Goal: Task Accomplishment & Management: Manage account settings

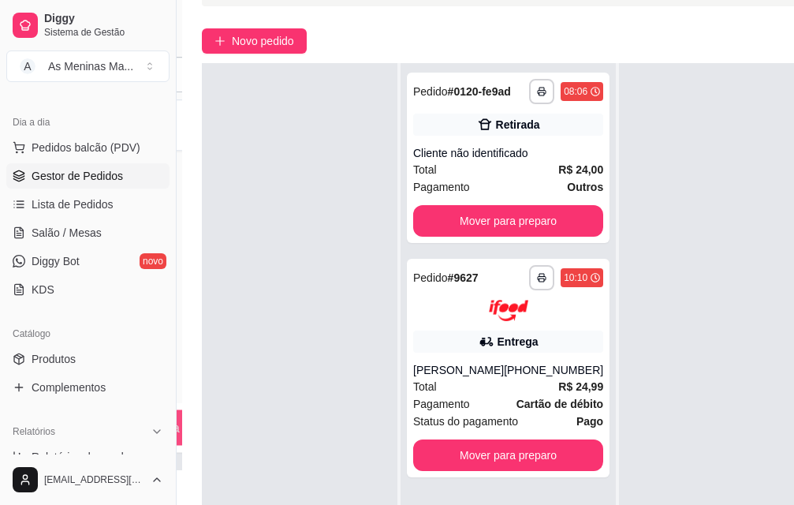
scroll to position [254, 0]
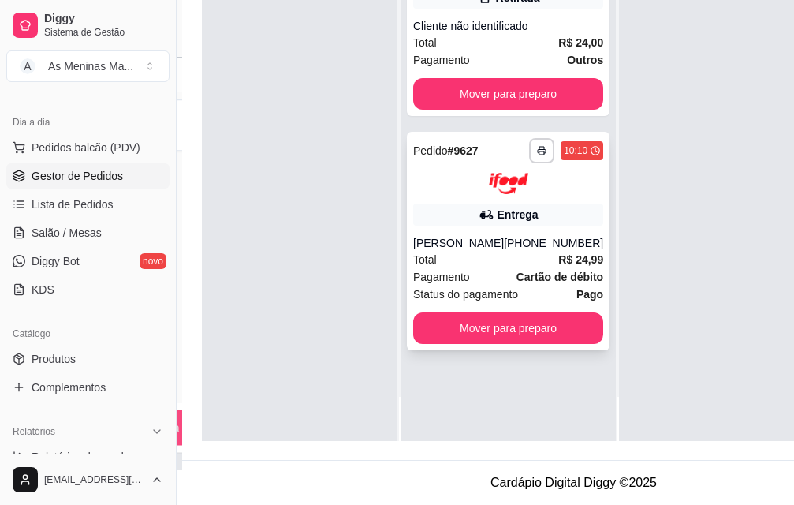
click at [461, 251] on div "Total R$ 24,99" at bounding box center [508, 259] width 190 height 17
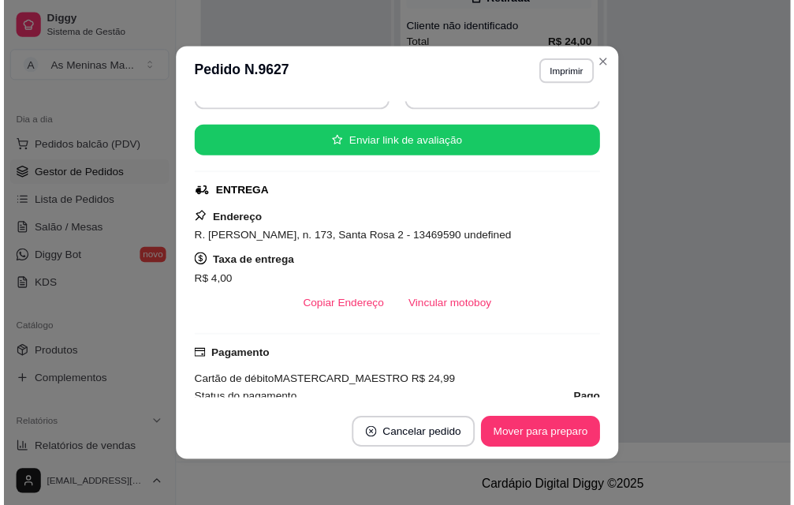
scroll to position [237, 0]
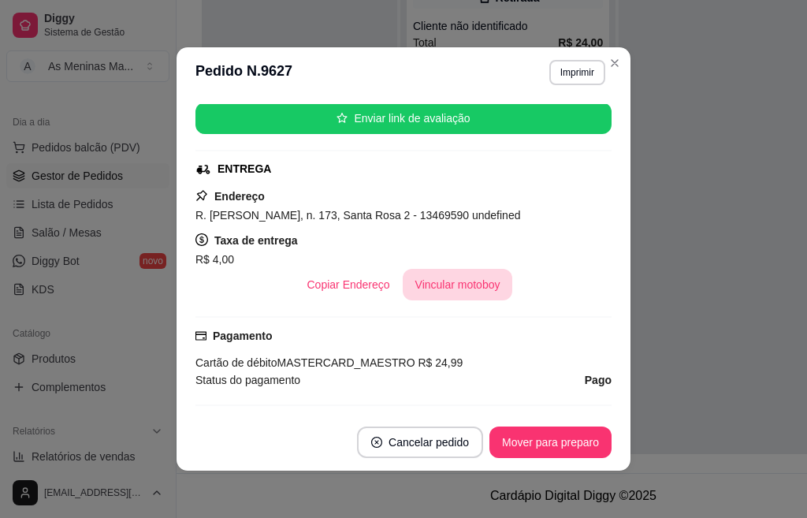
click at [464, 279] on button "Vincular motoboy" at bounding box center [458, 285] width 110 height 32
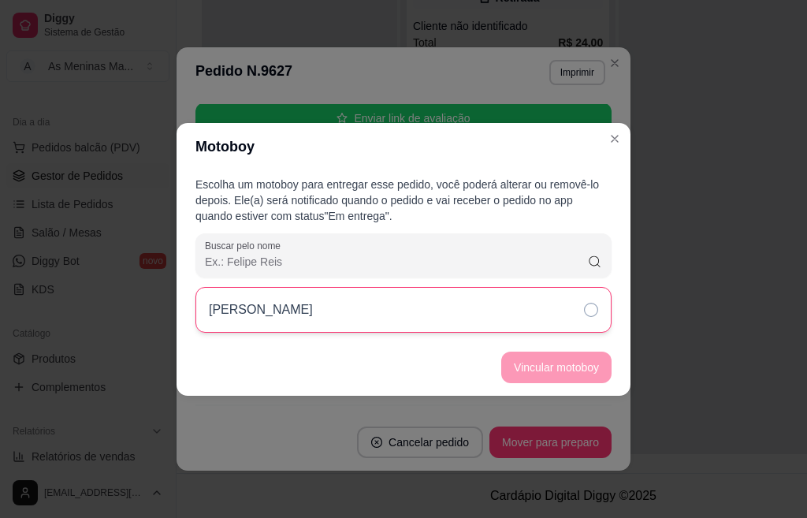
click at [584, 314] on icon at bounding box center [591, 310] width 14 height 14
click at [580, 370] on button "Vincular motoboy" at bounding box center [556, 368] width 110 height 32
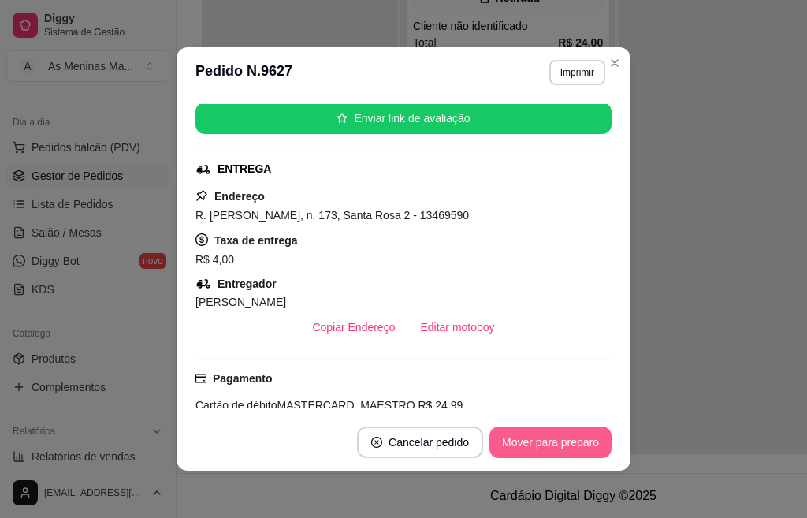
click at [540, 449] on button "Mover para preparo" at bounding box center [551, 443] width 122 height 32
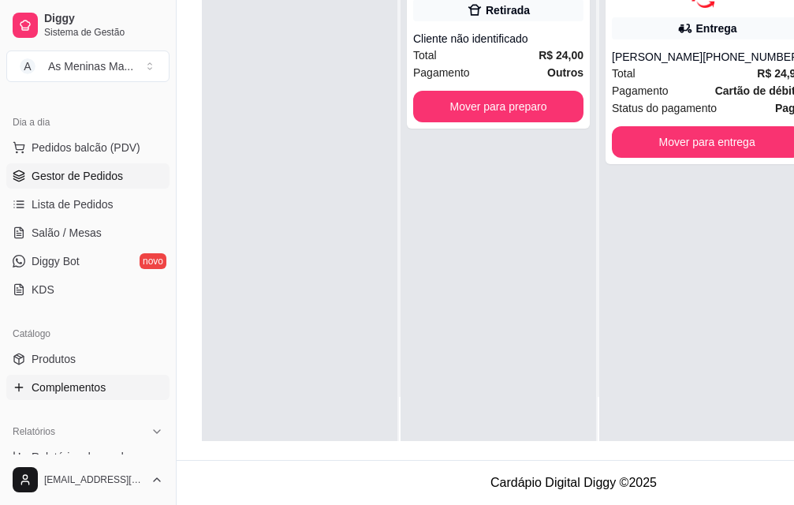
click at [84, 382] on span "Complementos" at bounding box center [69, 387] width 74 height 16
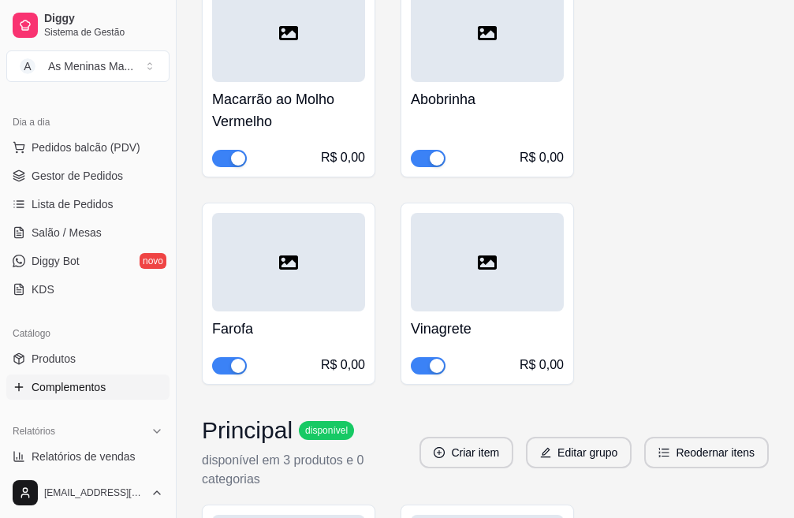
scroll to position [394, 0]
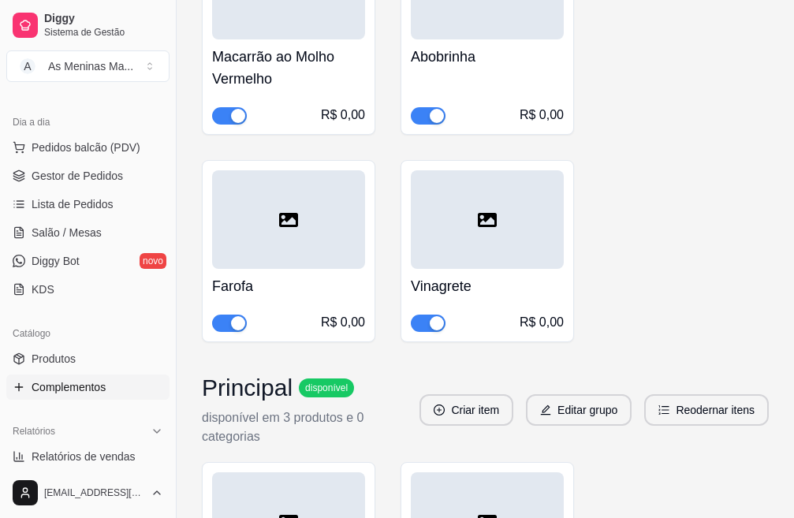
click at [485, 72] on div "Abobrinha R$ 0,00" at bounding box center [487, 81] width 153 height 85
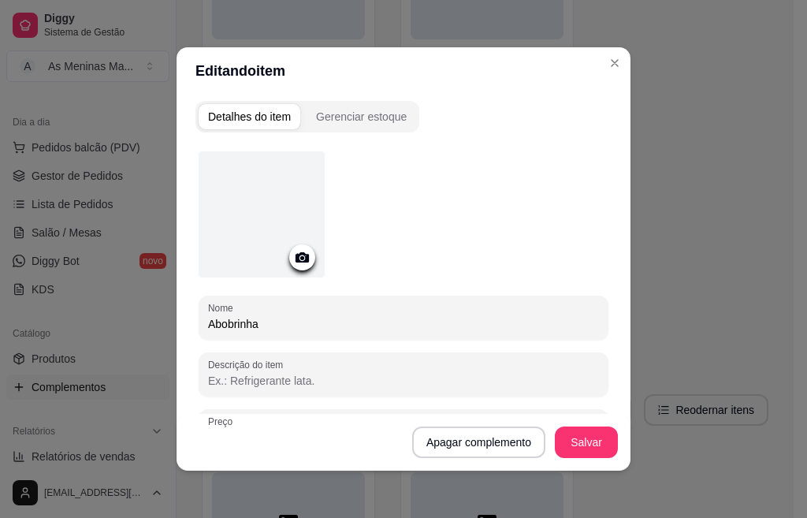
click at [296, 326] on input "Abobrinha" at bounding box center [403, 324] width 391 height 16
type input "Batata Frita"
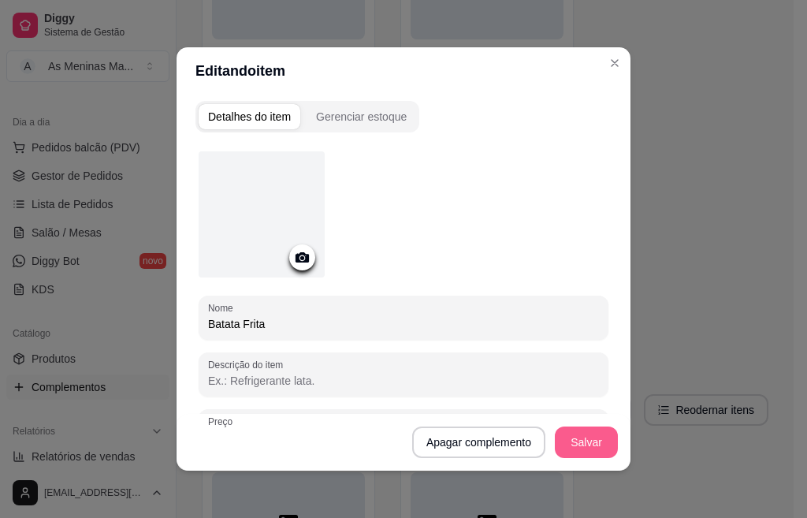
click at [582, 440] on button "Salvar" at bounding box center [586, 443] width 63 height 32
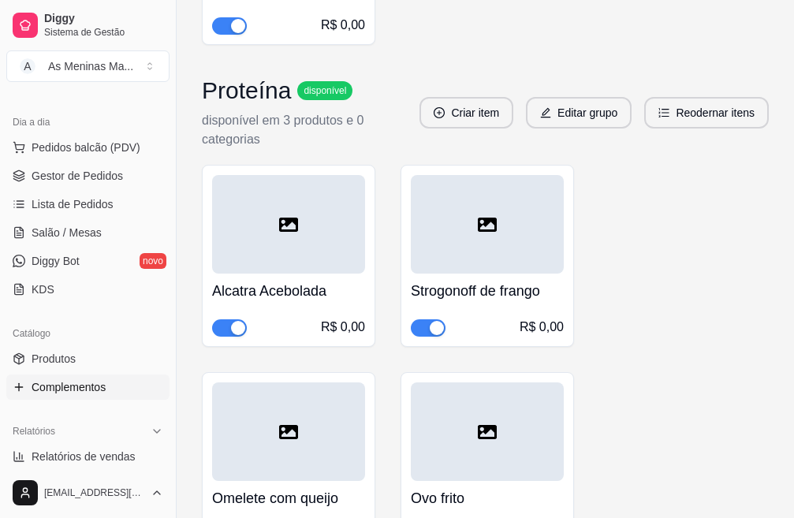
scroll to position [1183, 0]
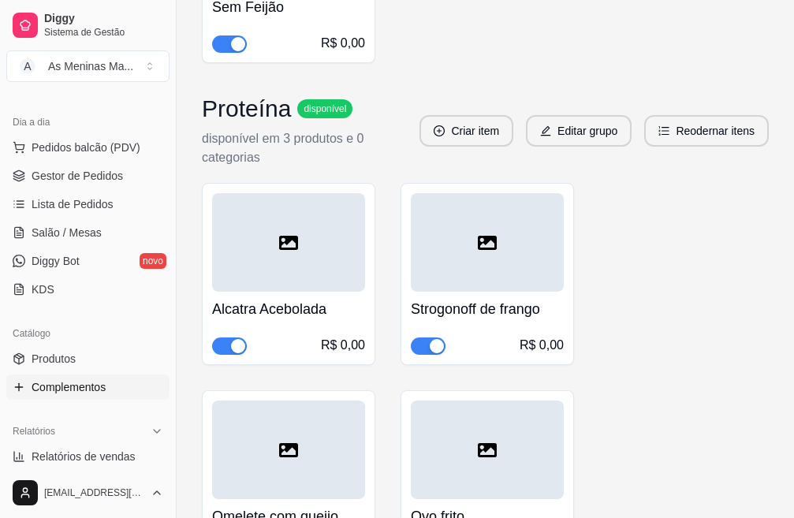
click at [311, 292] on div "Alcatra Acebolada R$ 0,00" at bounding box center [288, 323] width 153 height 63
click at [85, 174] on span "Gestor de Pedidos" at bounding box center [77, 176] width 91 height 16
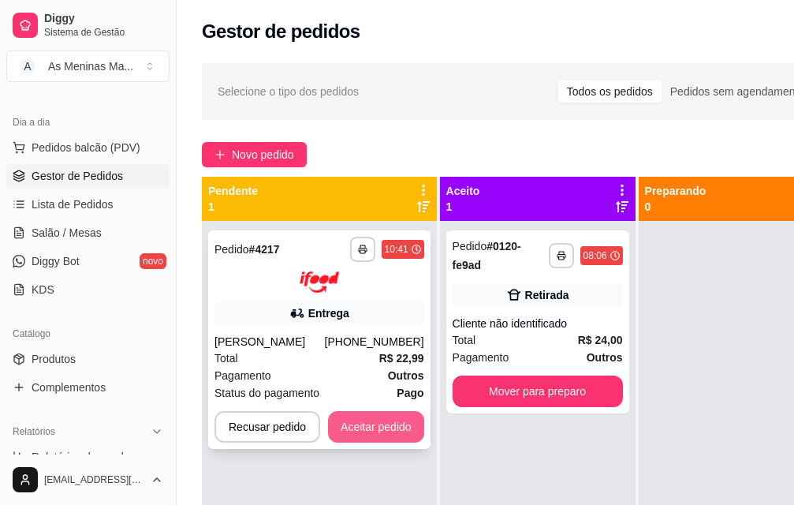
click at [374, 433] on button "Aceitar pedido" at bounding box center [376, 427] width 96 height 32
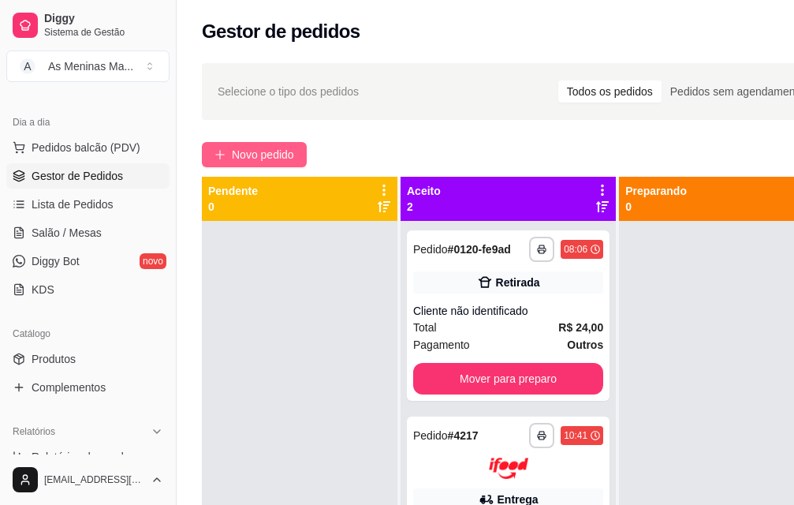
click at [259, 151] on span "Novo pedido" at bounding box center [263, 154] width 62 height 17
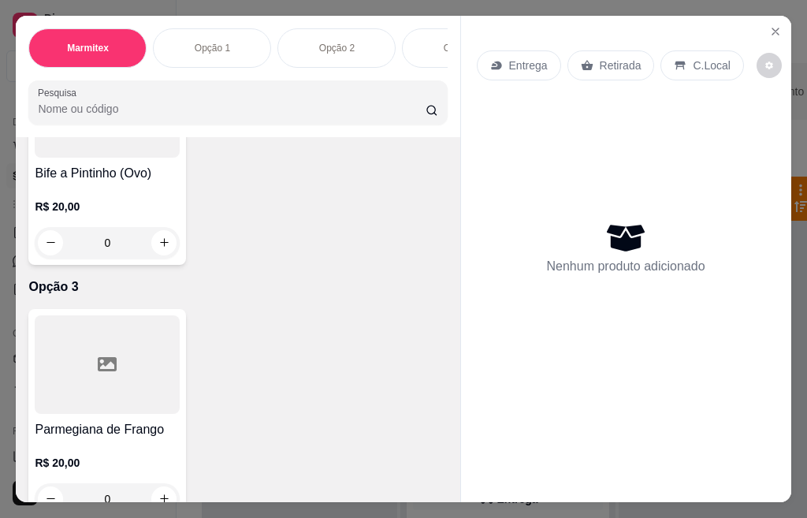
scroll to position [867, 0]
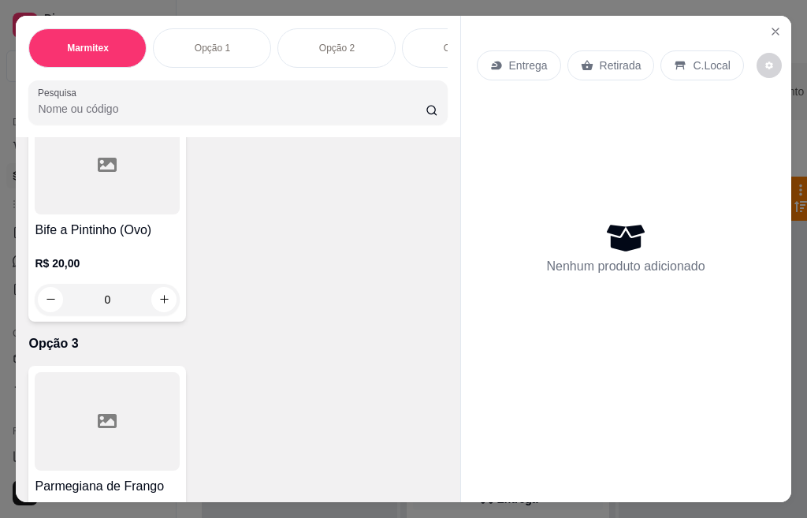
click at [94, 214] on div at bounding box center [107, 165] width 145 height 99
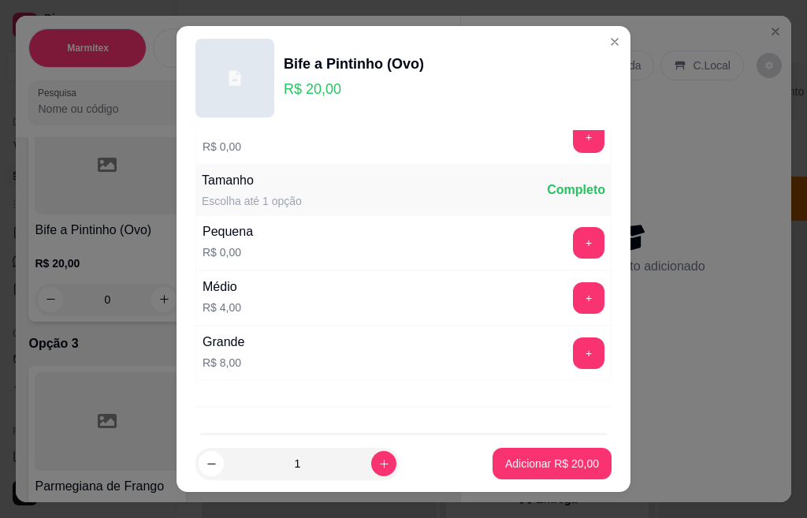
scroll to position [0, 0]
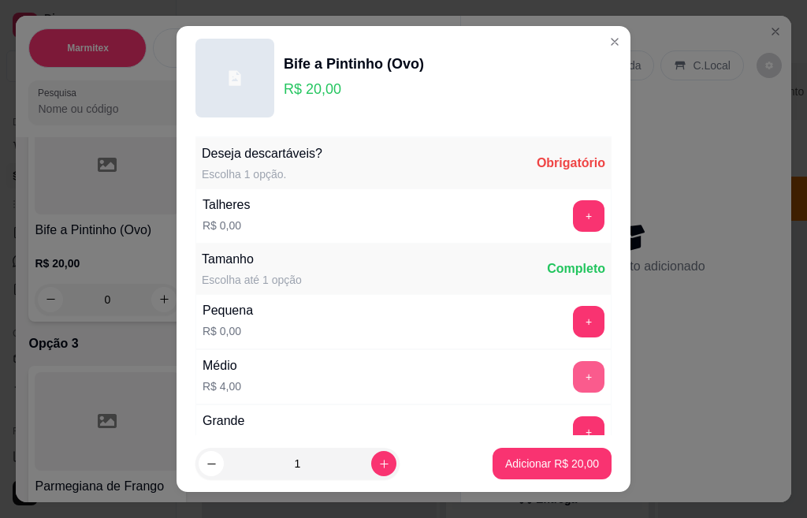
click at [573, 381] on button "+" at bounding box center [589, 377] width 32 height 32
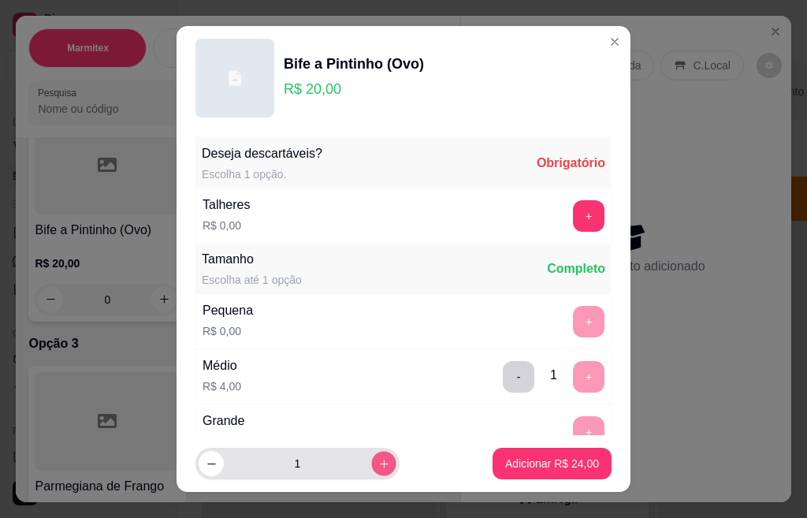
click at [380, 465] on icon "increase-product-quantity" at bounding box center [384, 464] width 8 height 8
click at [378, 465] on icon "increase-product-quantity" at bounding box center [384, 464] width 12 height 12
click at [206, 464] on icon "decrease-product-quantity" at bounding box center [212, 464] width 12 height 12
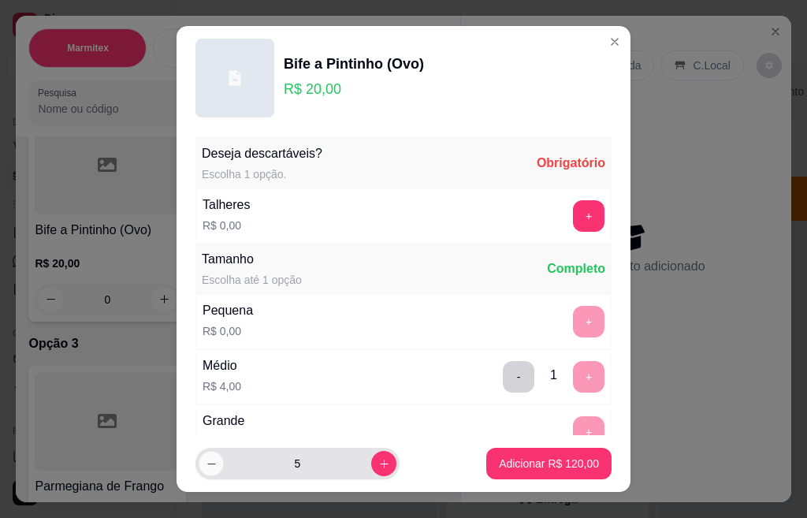
type input "4"
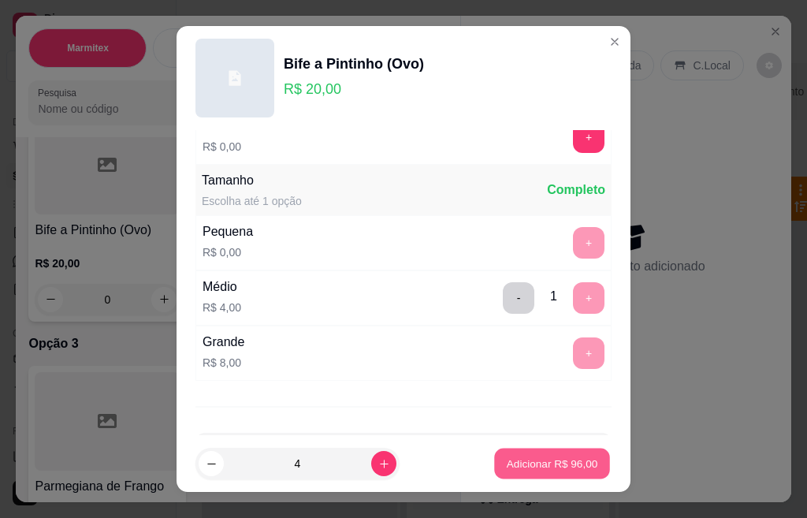
click at [516, 465] on p "Adicionar R$ 96,00" at bounding box center [552, 463] width 91 height 15
click at [552, 469] on p "Adicionar R$ 96,00" at bounding box center [552, 464] width 94 height 16
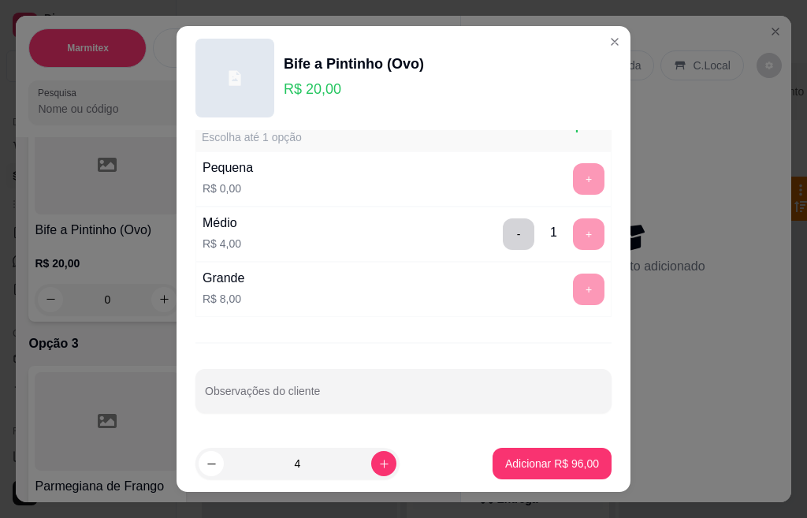
scroll to position [0, 0]
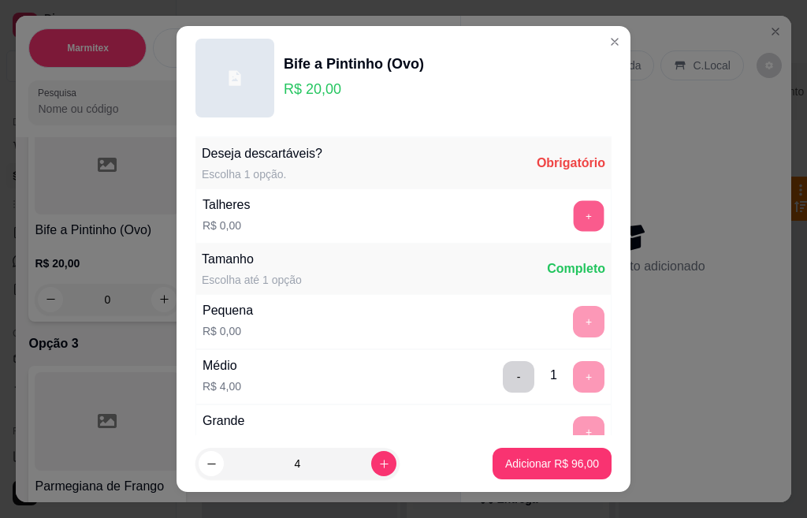
click at [574, 218] on button "+" at bounding box center [589, 215] width 31 height 31
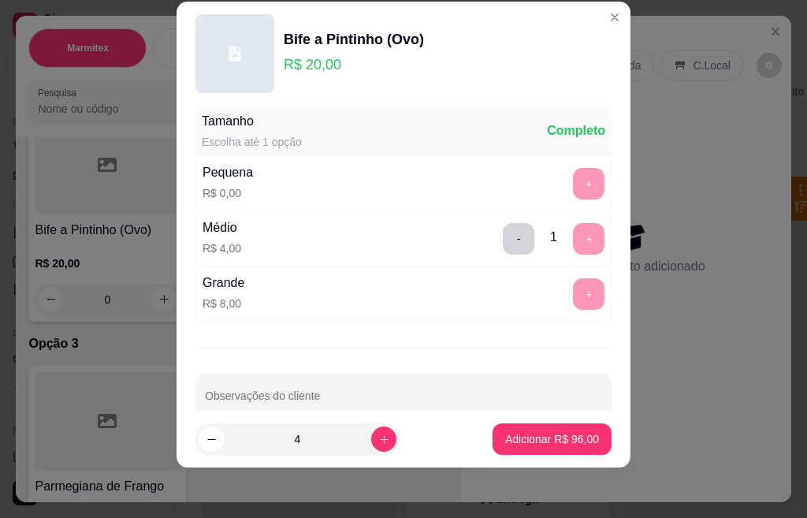
scroll to position [143, 0]
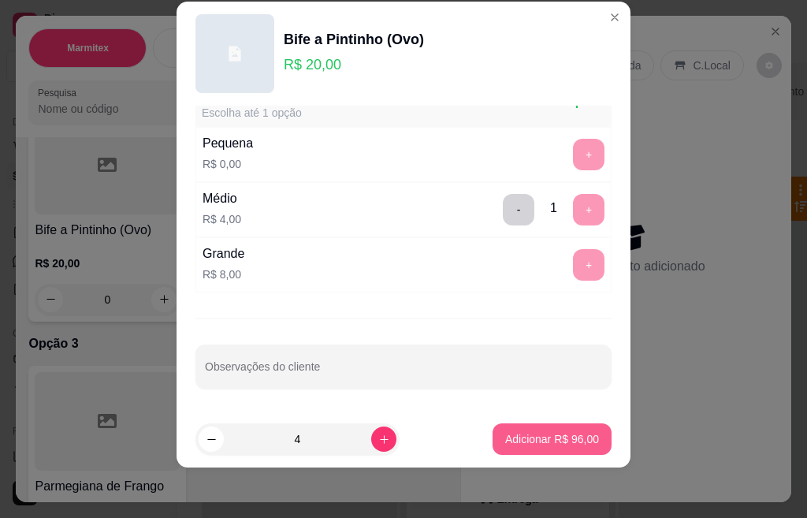
click at [524, 445] on p "Adicionar R$ 96,00" at bounding box center [552, 439] width 94 height 16
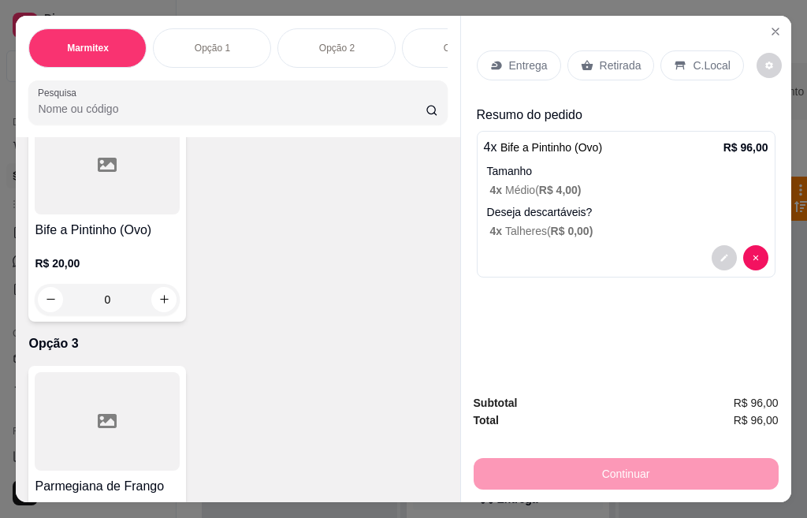
click at [87, 214] on div at bounding box center [107, 165] width 145 height 99
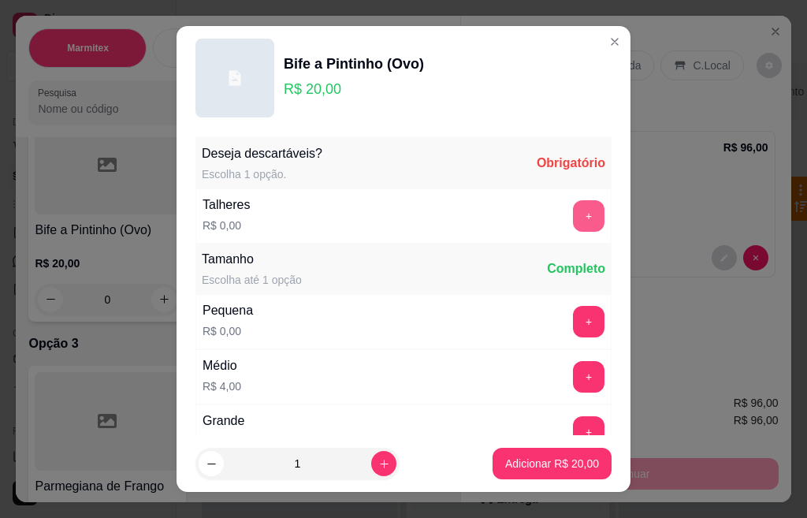
click at [573, 216] on button "+" at bounding box center [589, 216] width 32 height 32
click at [556, 322] on div "Pequena R$ 0,00 +" at bounding box center [404, 321] width 416 height 55
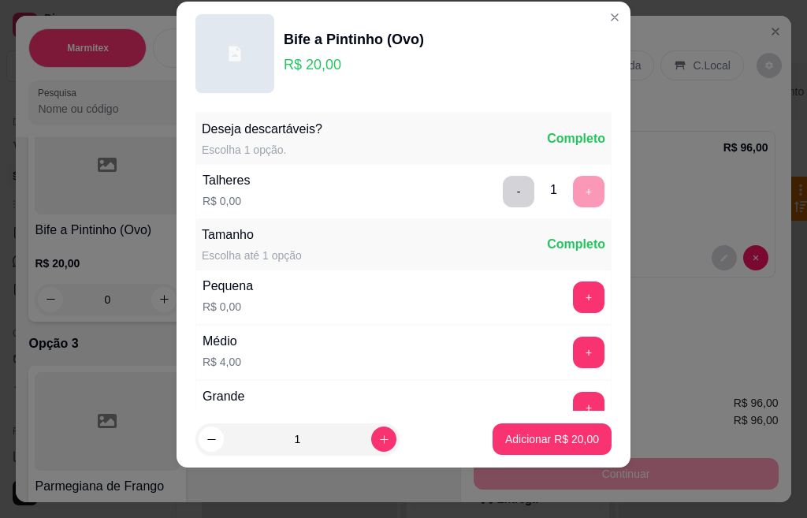
scroll to position [114, 0]
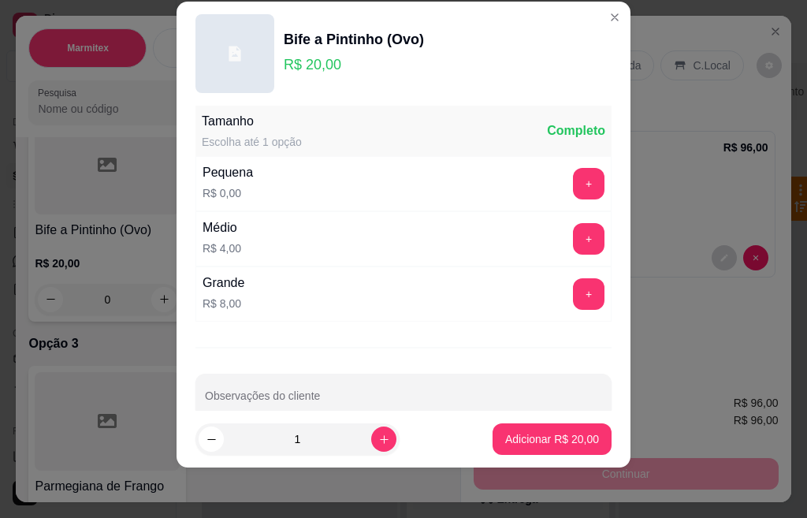
click at [573, 300] on button "+" at bounding box center [589, 294] width 32 height 32
click at [504, 300] on button "-" at bounding box center [519, 293] width 31 height 31
click at [573, 177] on button "+" at bounding box center [589, 184] width 32 height 32
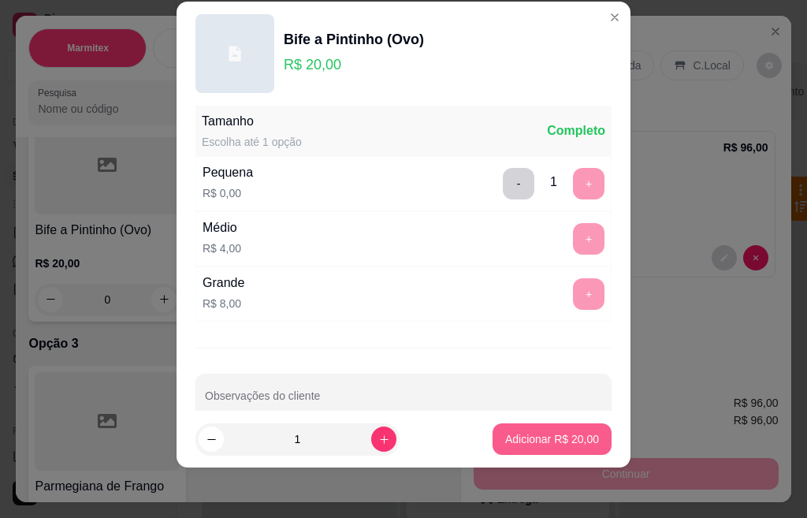
click at [536, 440] on p "Adicionar R$ 20,00" at bounding box center [552, 439] width 94 height 16
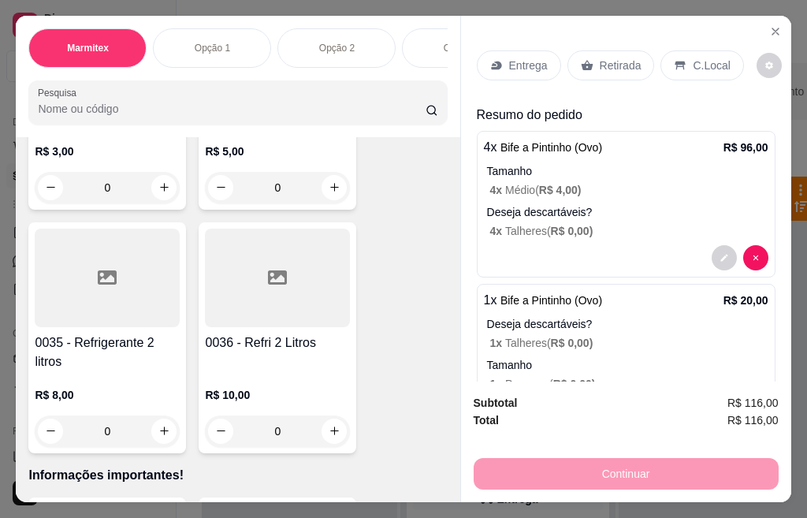
scroll to position [4626, 0]
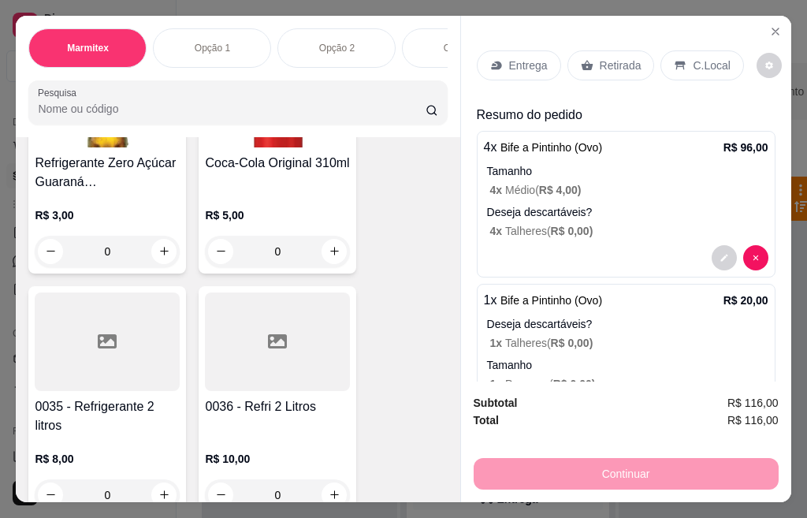
click at [303, 372] on div at bounding box center [277, 341] width 145 height 99
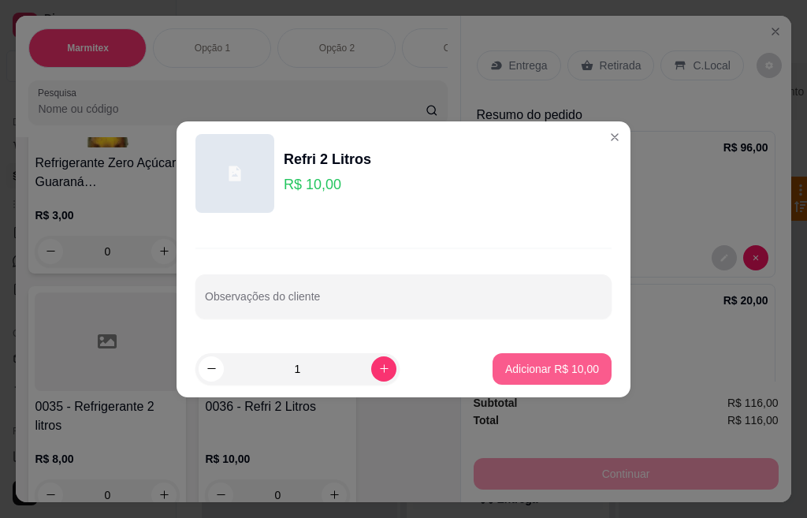
click at [505, 367] on p "Adicionar R$ 10,00" at bounding box center [552, 369] width 94 height 16
type input "1"
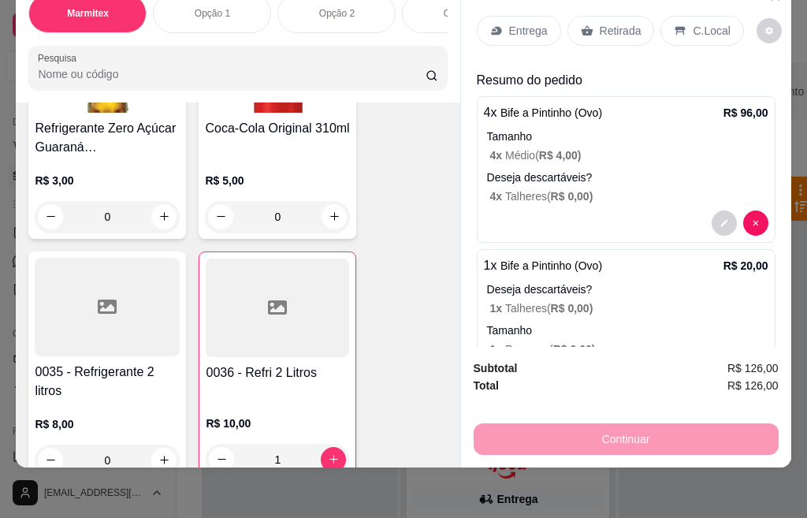
scroll to position [0, 0]
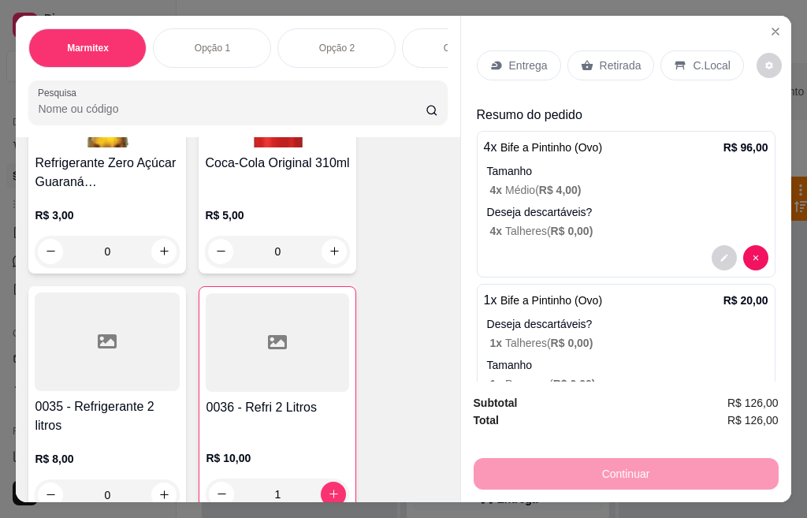
click at [512, 50] on div "Entrega" at bounding box center [519, 65] width 84 height 30
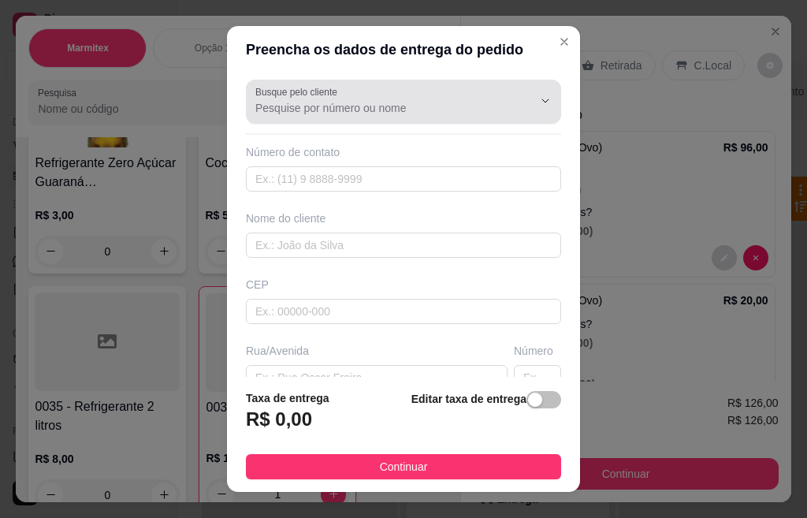
click at [376, 96] on div at bounding box center [403, 102] width 296 height 32
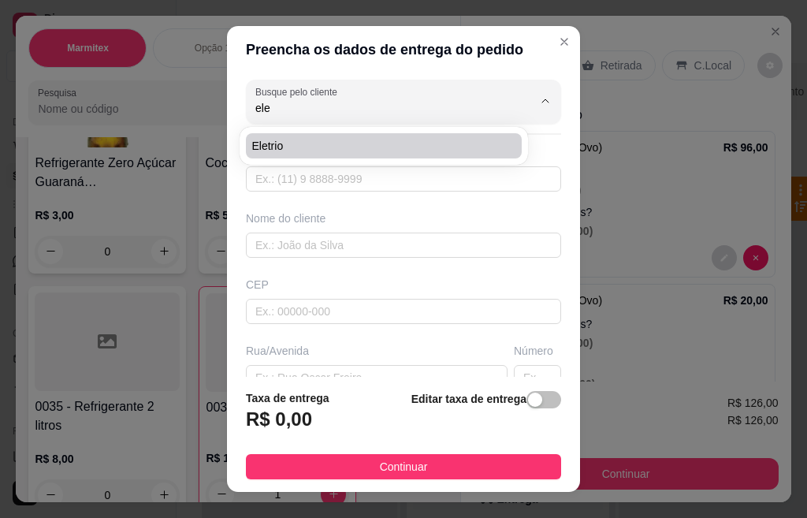
click at [341, 147] on span "Eletrio" at bounding box center [376, 146] width 248 height 16
type input "Eletrio"
type input "19974060445"
type input "Eletrio"
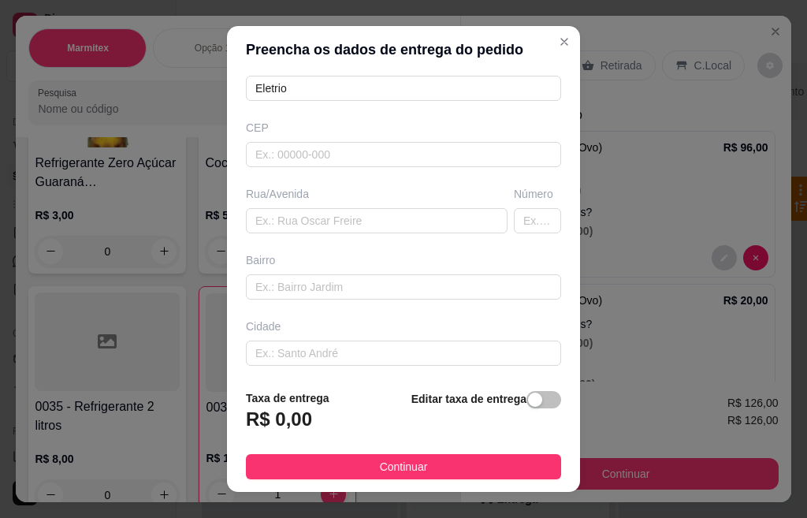
scroll to position [158, 0]
type input "Eletrio"
click at [528, 403] on div "button" at bounding box center [535, 400] width 14 height 14
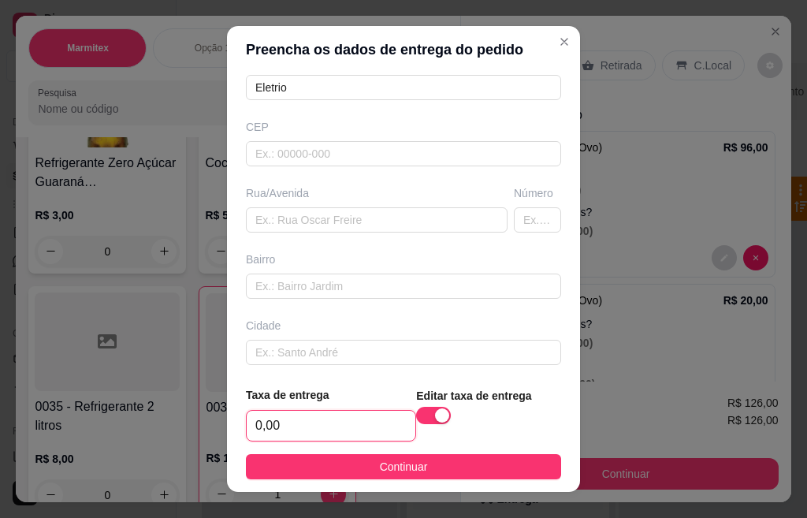
click at [324, 414] on input "0,00" at bounding box center [331, 426] width 169 height 30
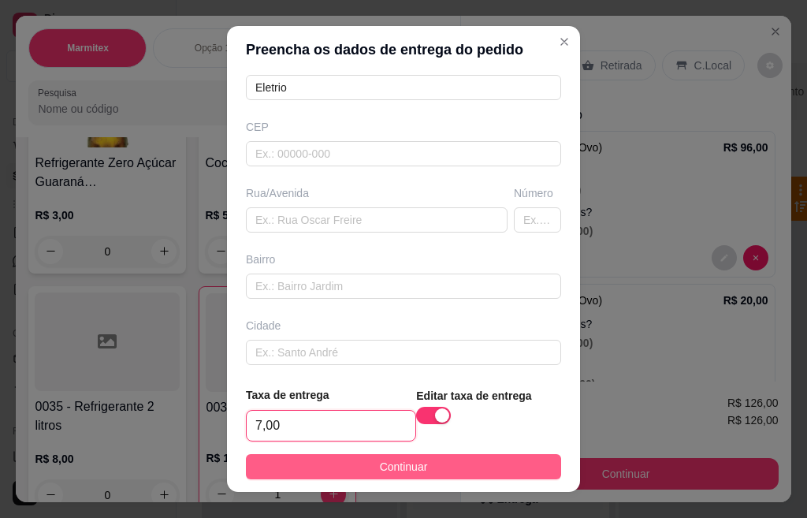
type input "7,00"
click at [386, 463] on span "Continuar" at bounding box center [404, 466] width 48 height 17
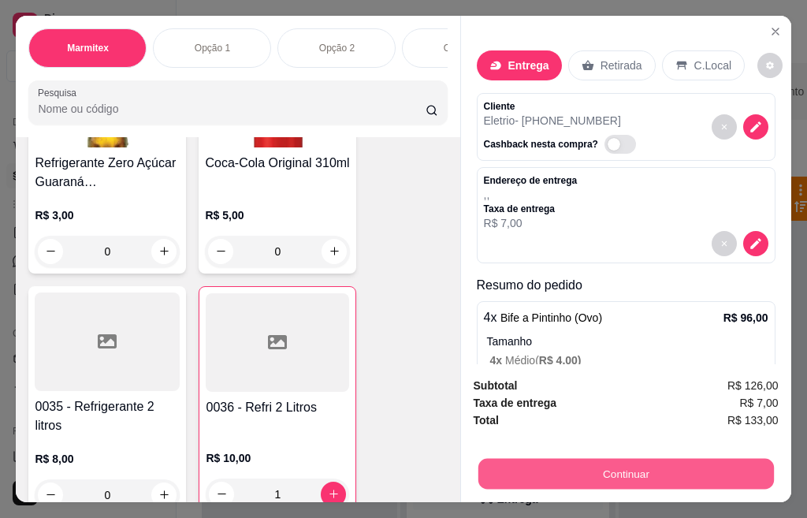
click at [554, 470] on button "Continuar" at bounding box center [626, 474] width 296 height 31
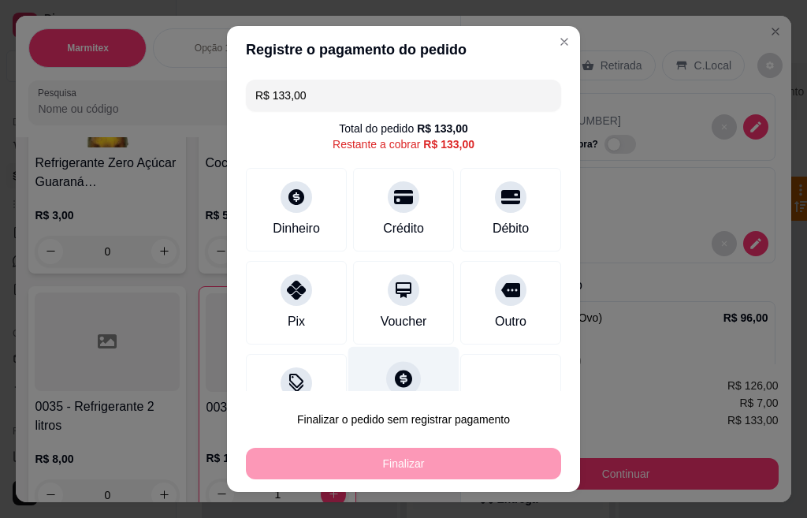
click at [395, 377] on icon at bounding box center [403, 378] width 17 height 17
type input "R$ 0,00"
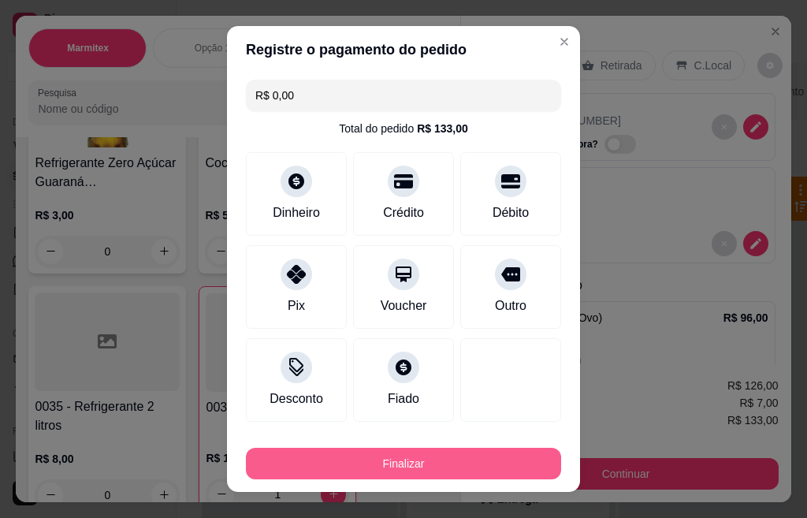
click at [432, 458] on button "Finalizar" at bounding box center [403, 464] width 315 height 32
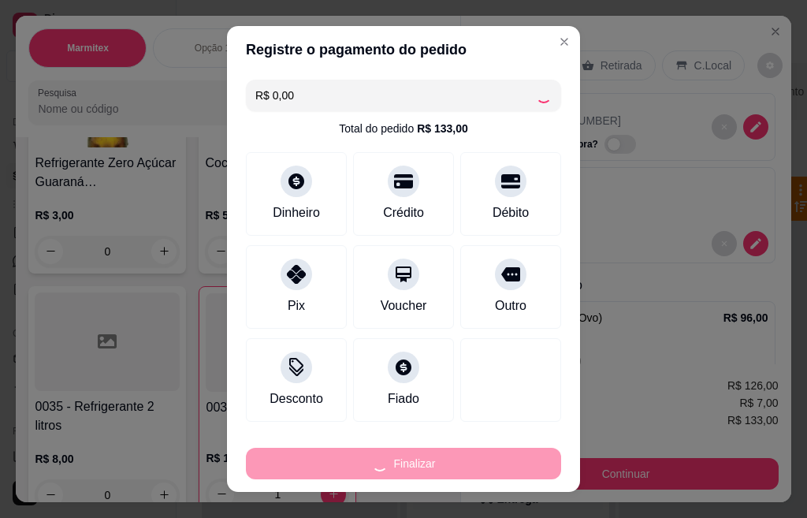
type input "0"
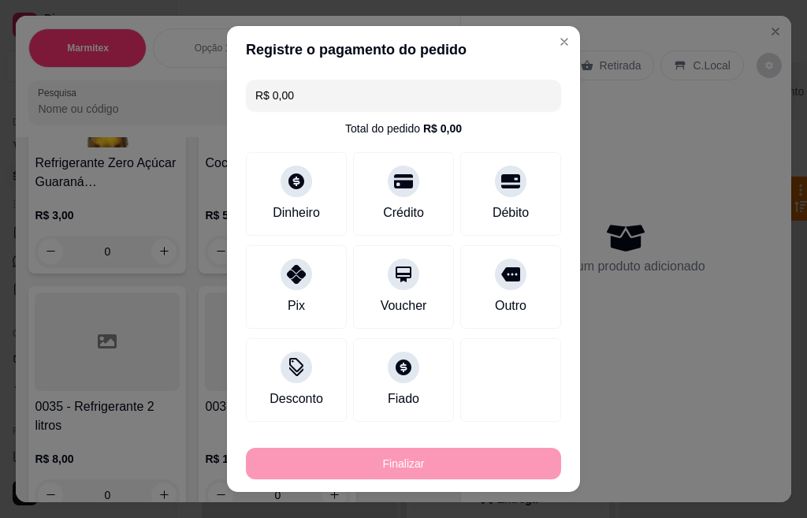
type input "-R$ 133,00"
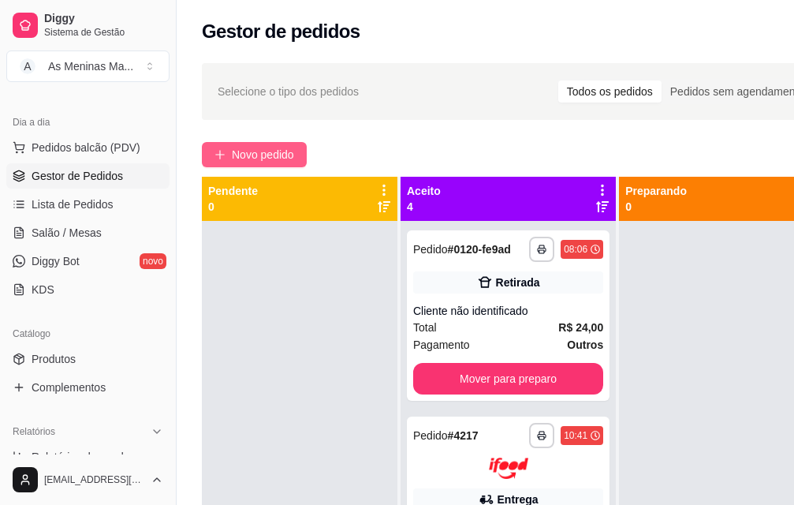
click at [247, 142] on button "Novo pedido" at bounding box center [254, 154] width 105 height 25
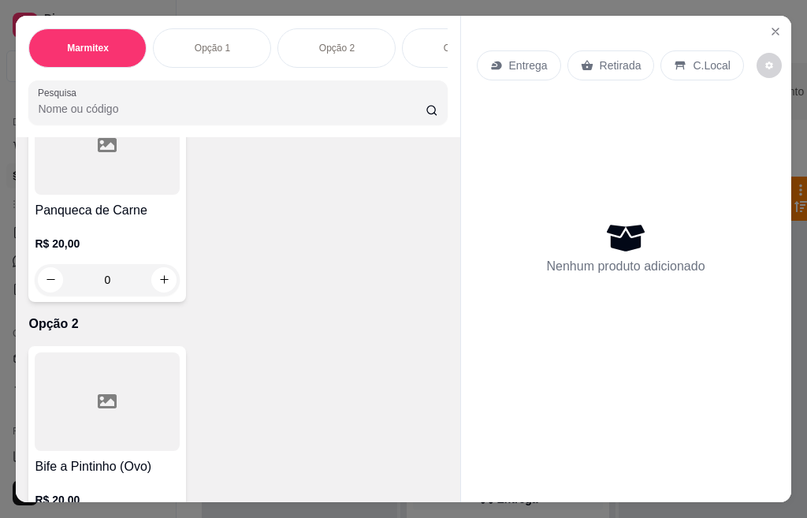
scroll to position [867, 0]
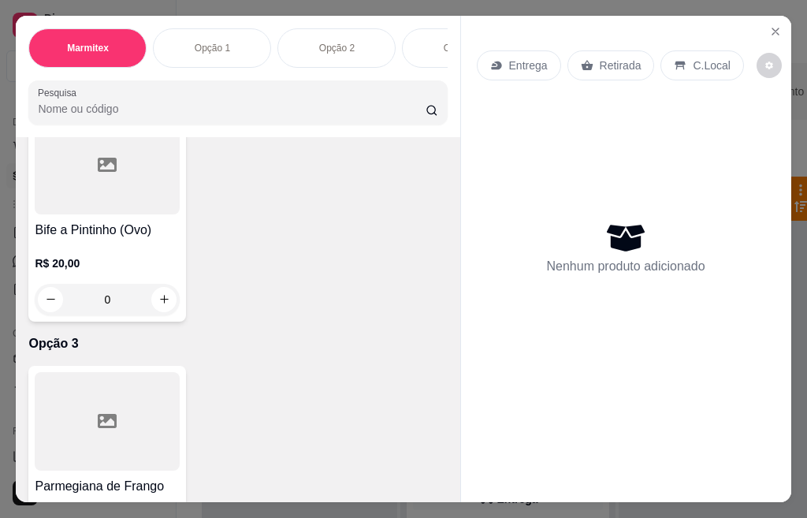
click at [99, 225] on div "Bife a Pintinho (Ovo) R$ 20,00 0" at bounding box center [107, 216] width 158 height 212
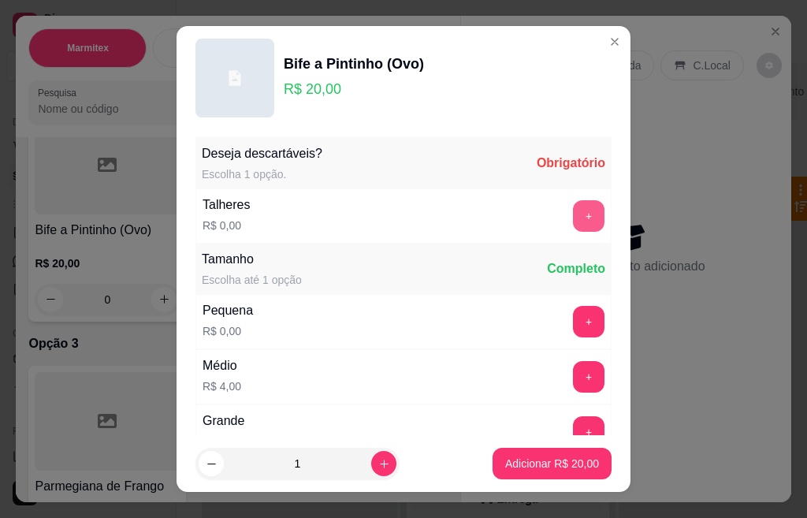
click at [573, 218] on button "+" at bounding box center [589, 216] width 32 height 32
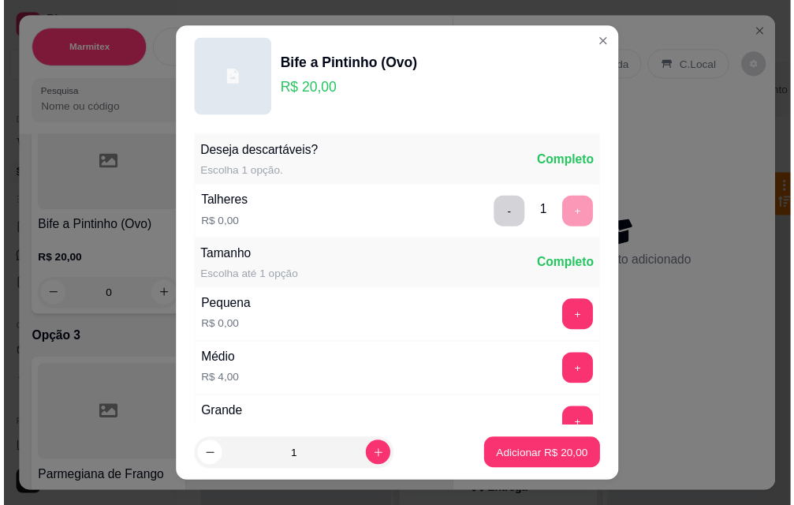
scroll to position [114, 0]
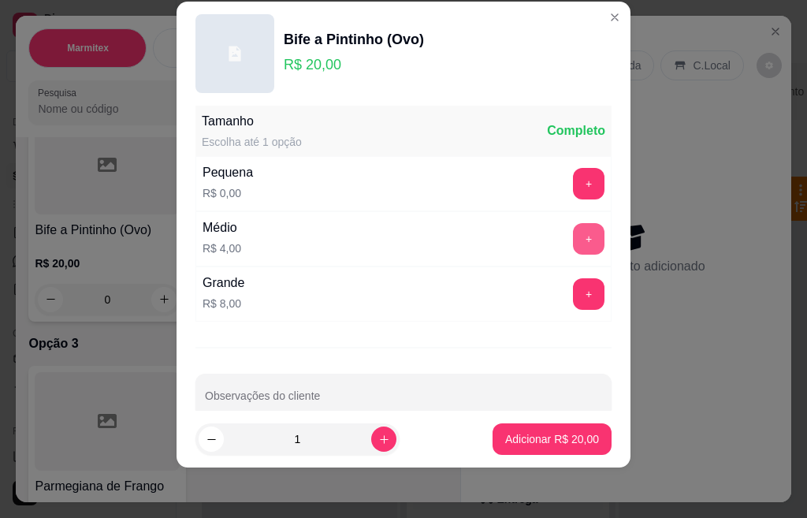
click at [573, 243] on button "+" at bounding box center [589, 239] width 32 height 32
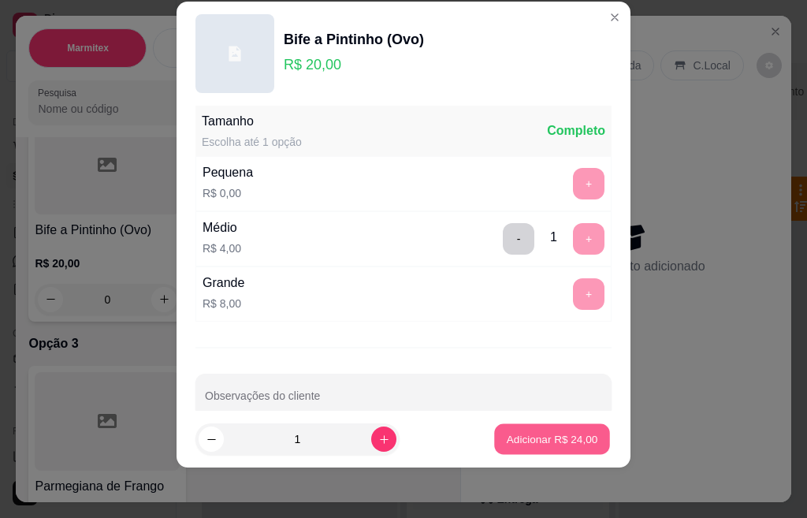
click at [531, 442] on p "Adicionar R$ 24,00" at bounding box center [552, 438] width 91 height 15
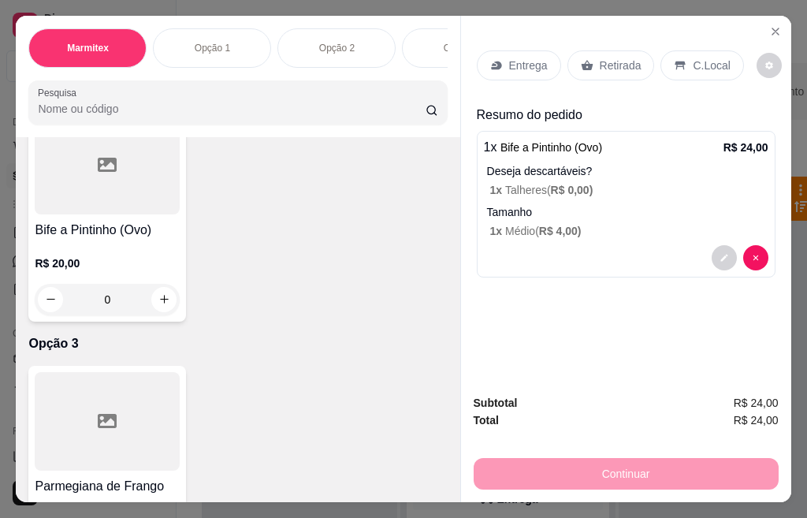
click at [601, 65] on p "Retirada" at bounding box center [621, 66] width 42 height 16
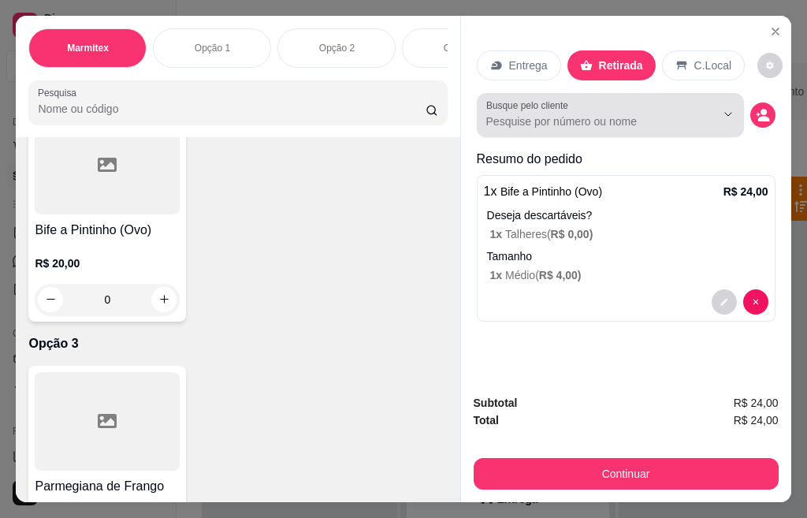
click at [526, 106] on div at bounding box center [610, 115] width 248 height 32
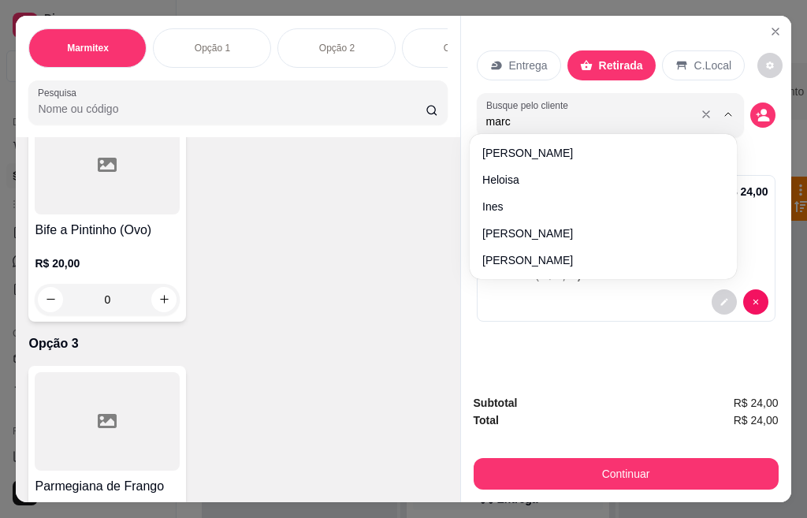
type input "marce"
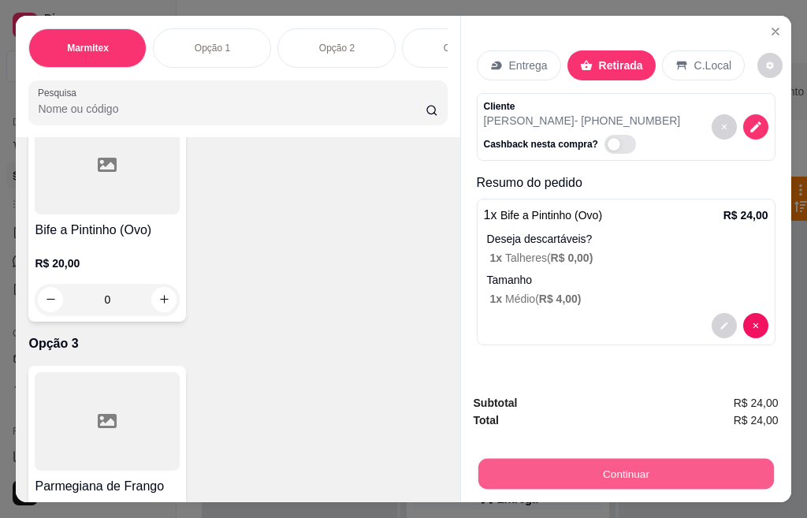
click at [639, 475] on button "Continuar" at bounding box center [626, 474] width 296 height 31
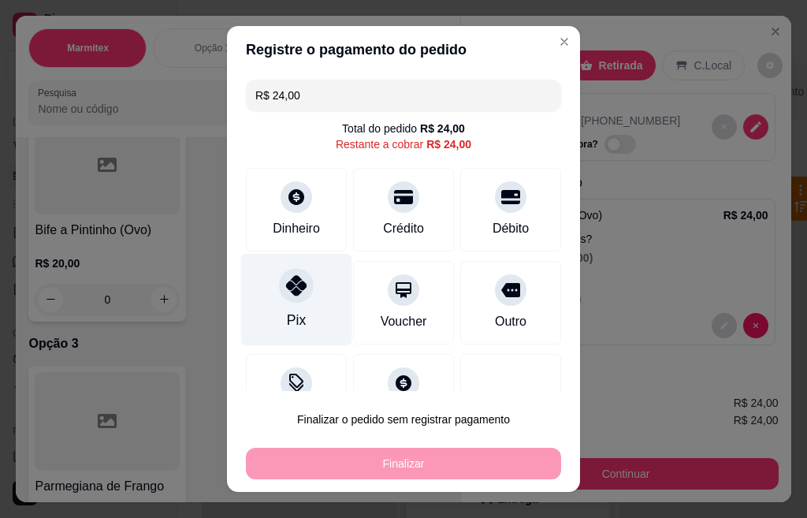
click at [265, 308] on div "Pix" at bounding box center [296, 300] width 111 height 92
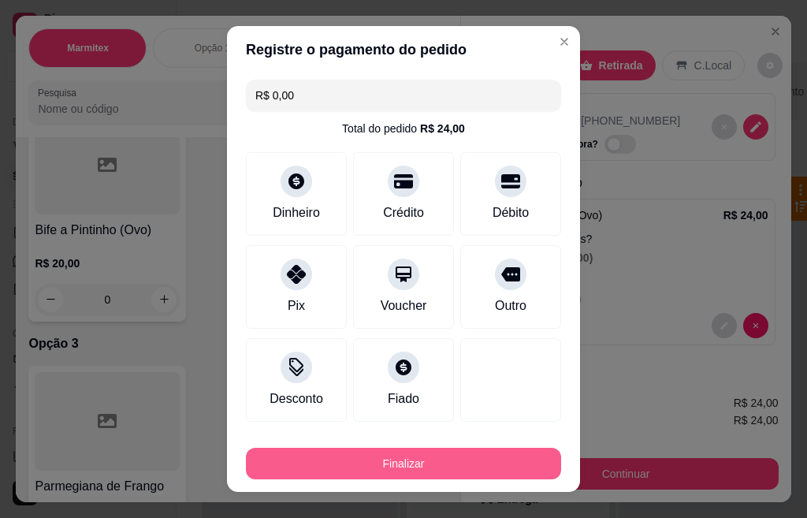
click at [430, 468] on button "Finalizar" at bounding box center [403, 464] width 315 height 32
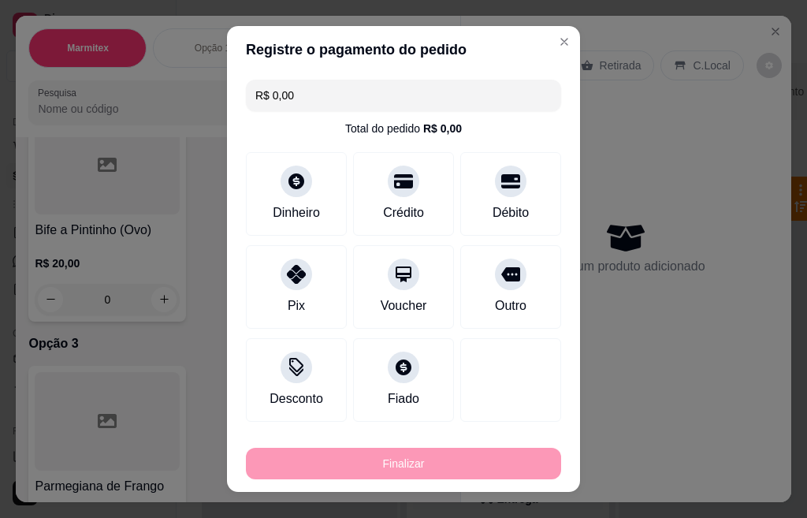
type input "-R$ 24,00"
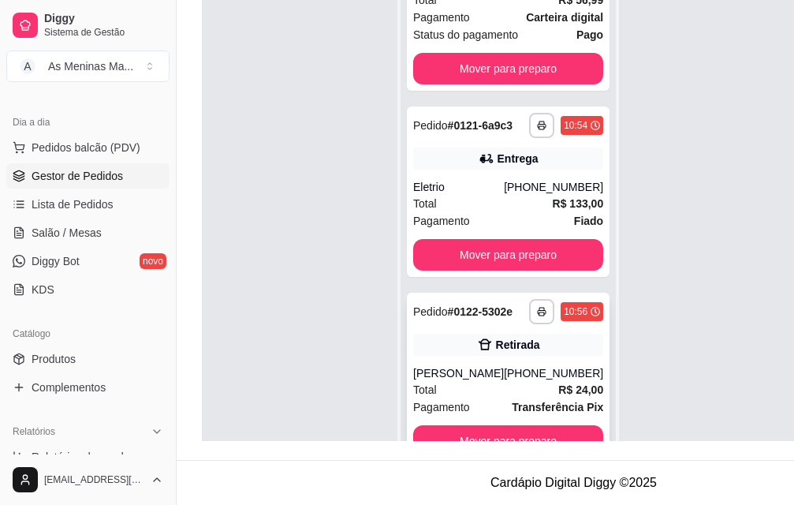
scroll to position [58, 0]
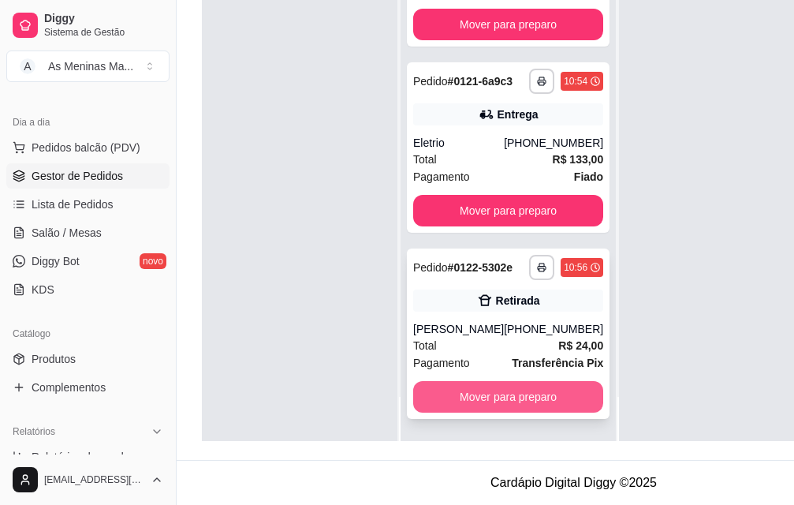
click at [528, 394] on button "Mover para preparo" at bounding box center [508, 397] width 190 height 32
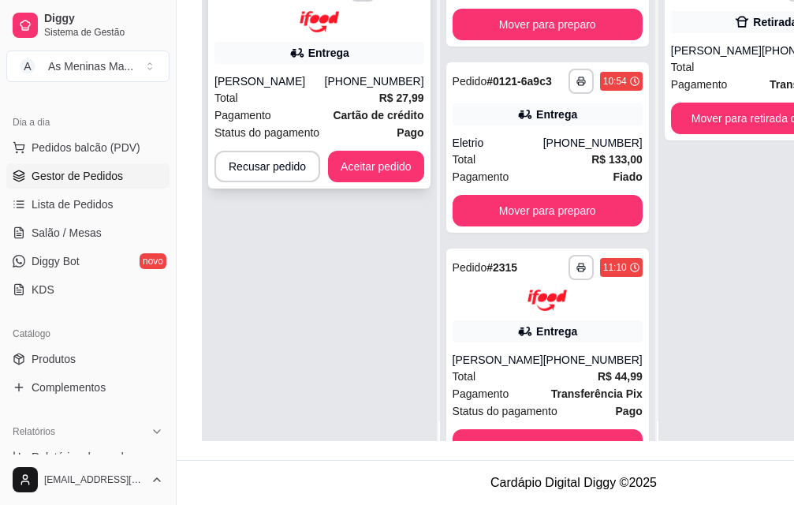
scroll to position [0, 0]
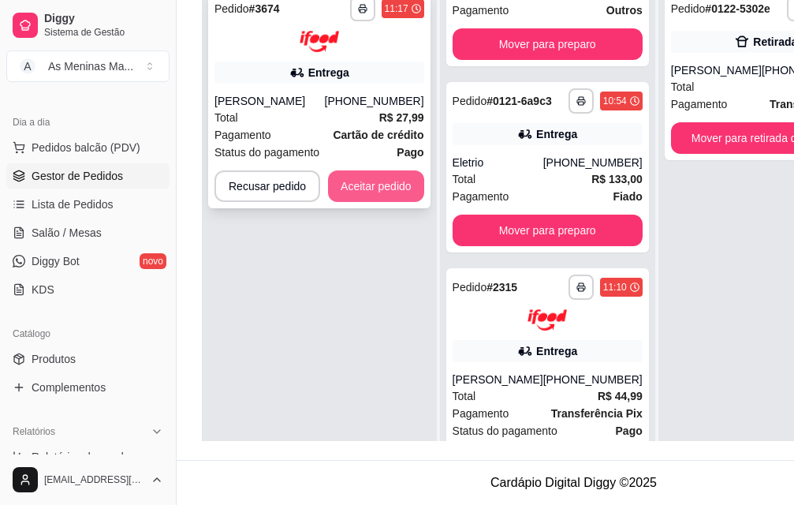
click at [356, 176] on button "Aceitar pedido" at bounding box center [376, 186] width 96 height 32
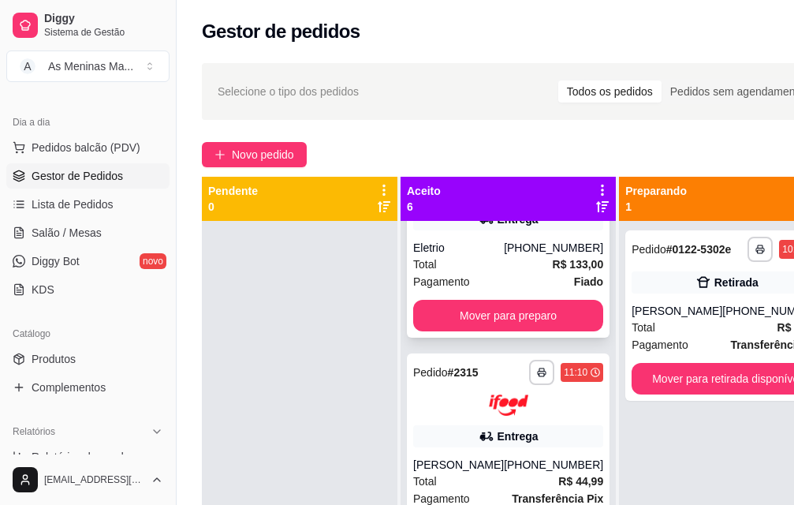
scroll to position [251, 0]
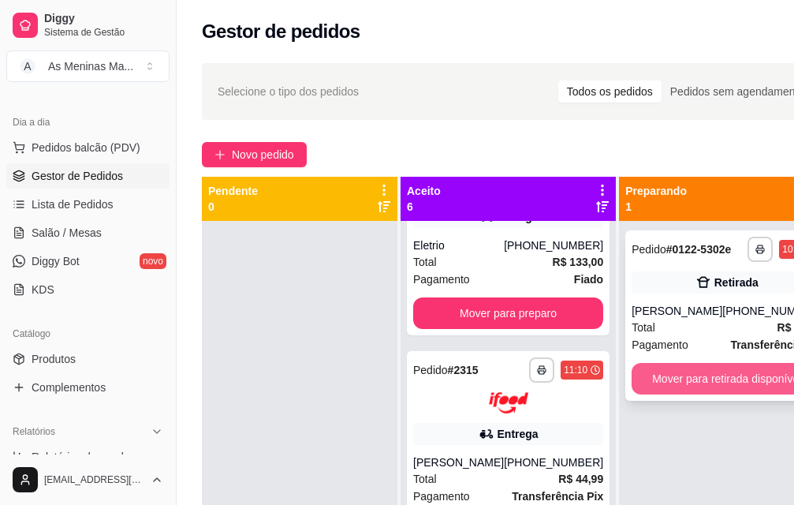
click at [663, 394] on button "Mover para retirada disponível" at bounding box center [726, 379] width 190 height 32
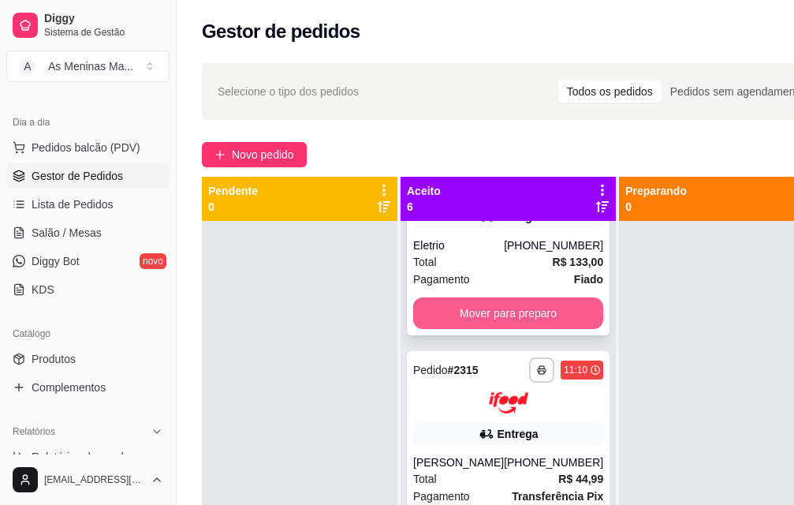
click at [513, 329] on button "Mover para preparo" at bounding box center [508, 313] width 190 height 32
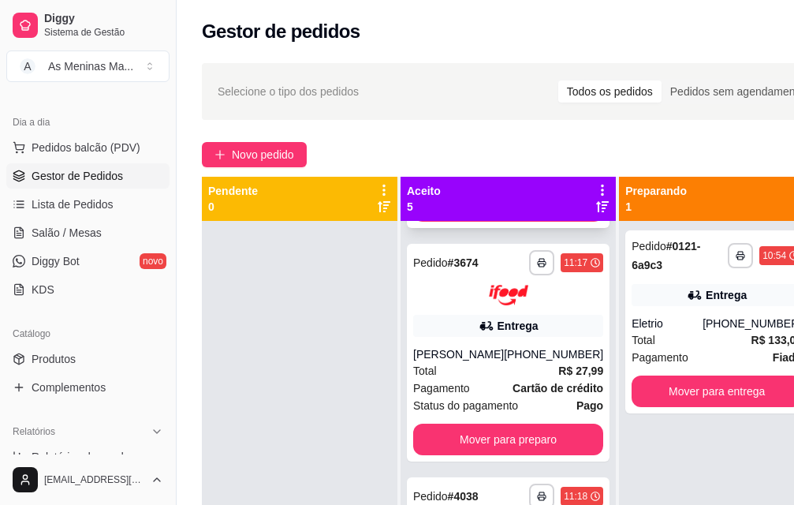
scroll to position [409, 0]
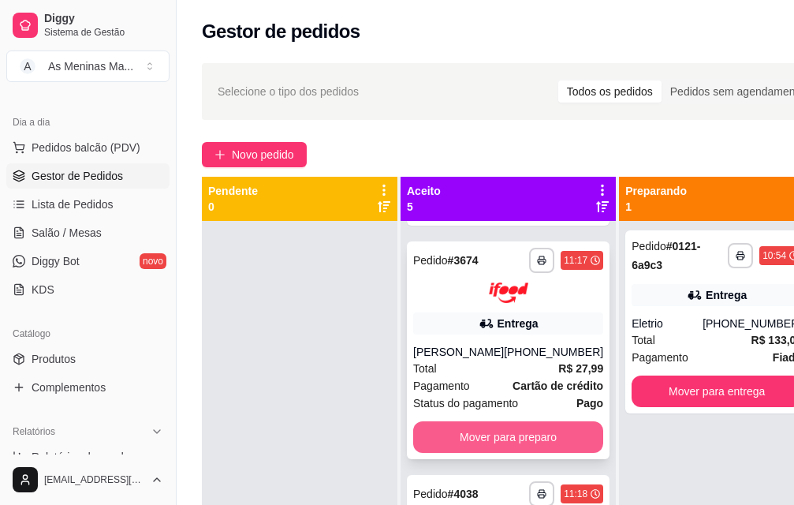
click at [472, 453] on button "Mover para preparo" at bounding box center [508, 437] width 190 height 32
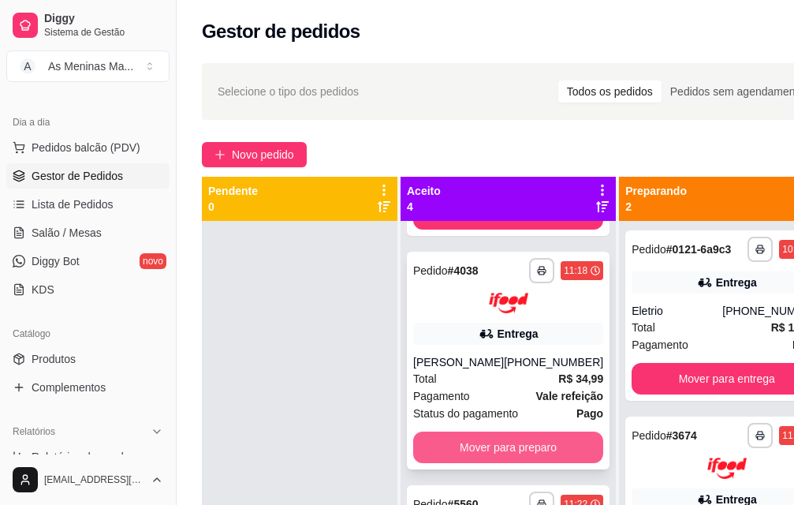
click at [455, 463] on button "Mover para preparo" at bounding box center [508, 447] width 190 height 32
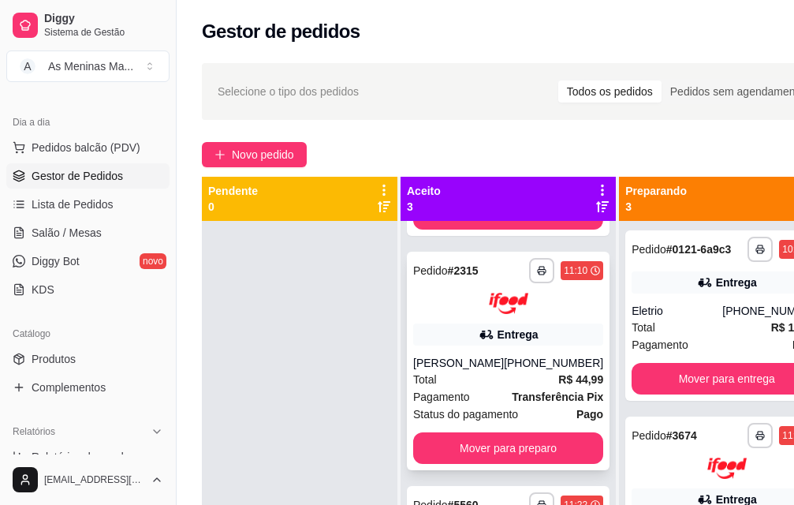
scroll to position [196, 0]
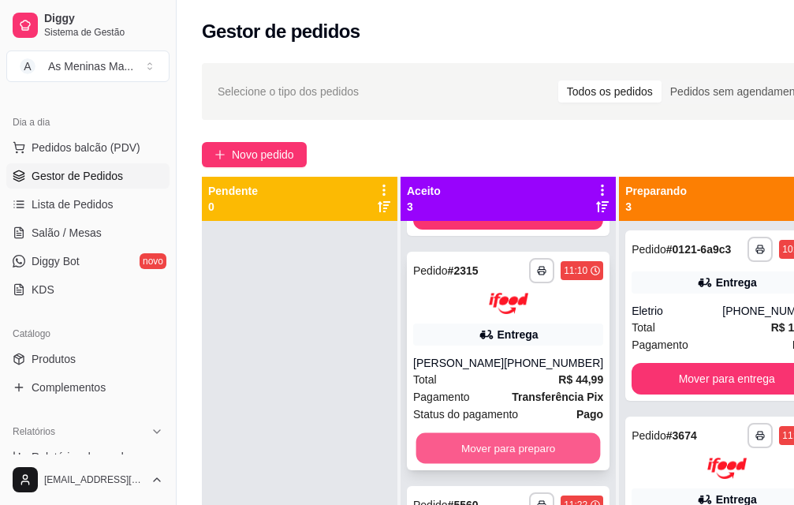
click at [471, 445] on button "Mover para preparo" at bounding box center [508, 447] width 184 height 31
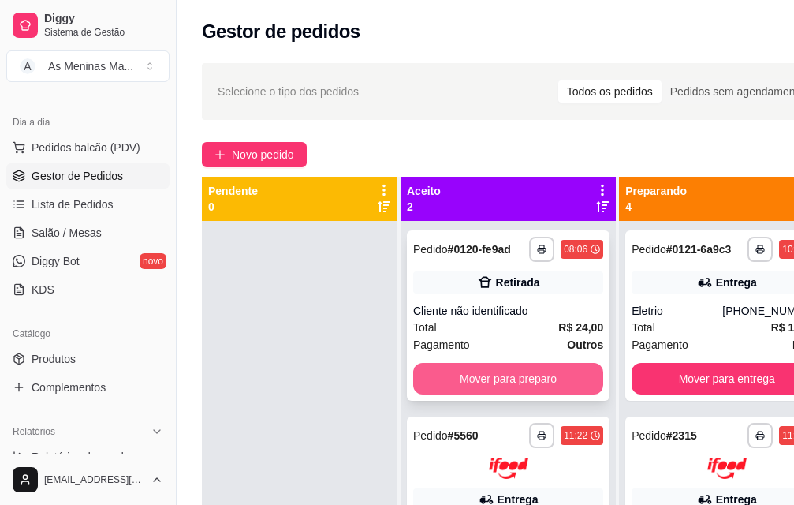
click at [494, 394] on button "Mover para preparo" at bounding box center [508, 379] width 190 height 32
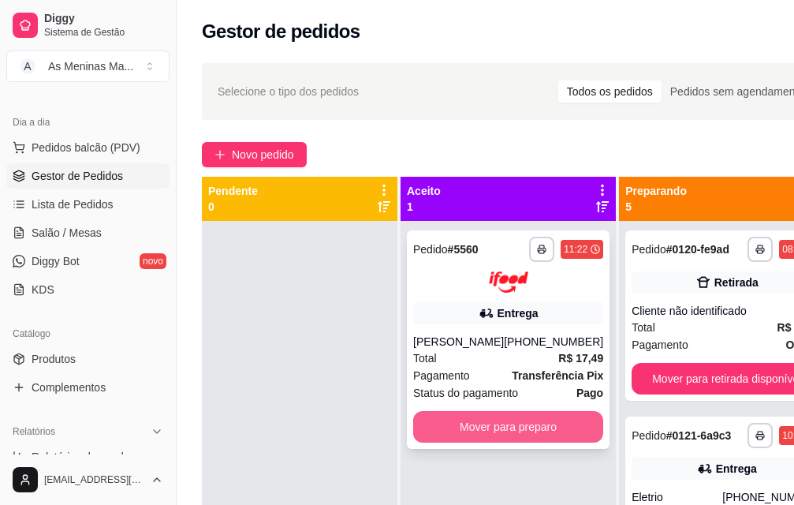
click at [489, 442] on button "Mover para preparo" at bounding box center [508, 427] width 190 height 32
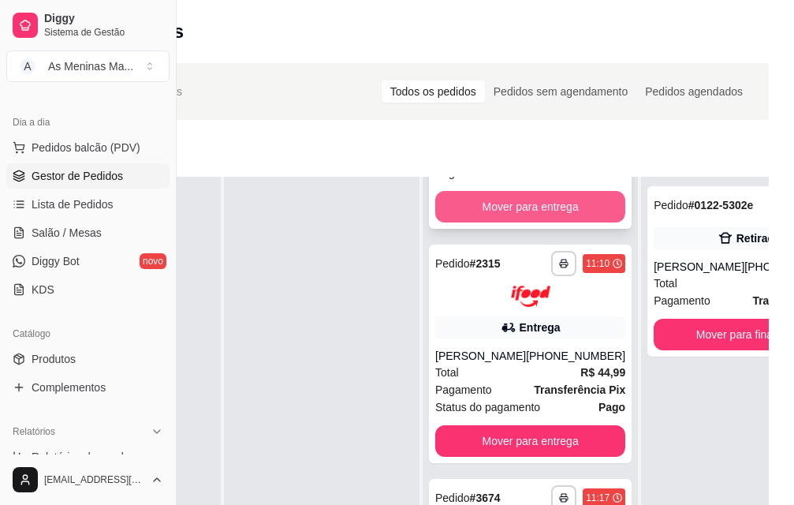
scroll to position [315, 0]
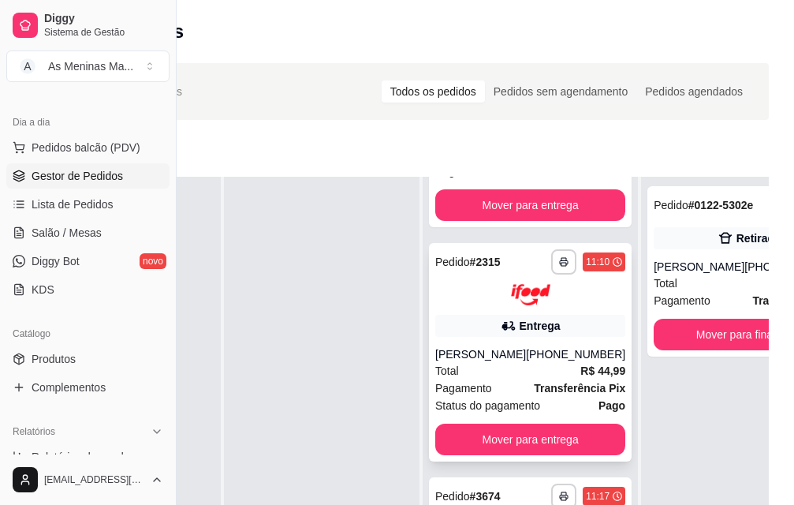
click at [538, 371] on div "Total R$ 44,99" at bounding box center [530, 370] width 190 height 17
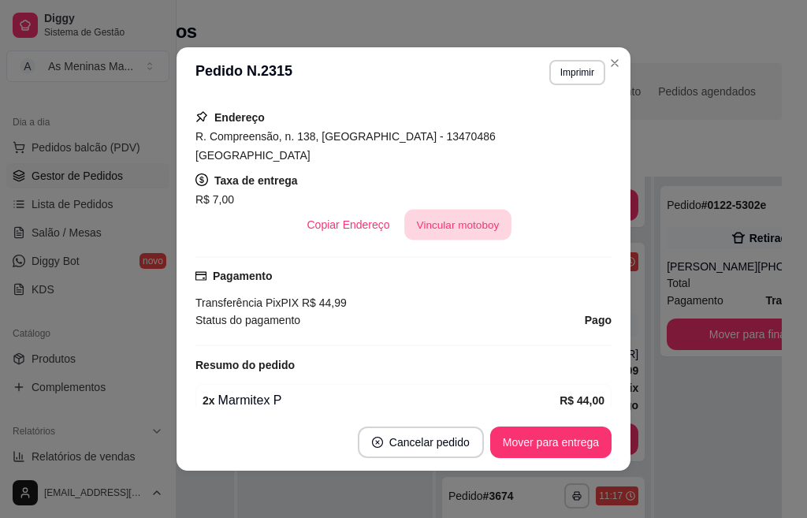
click at [416, 211] on button "Vincular motoboy" at bounding box center [457, 225] width 107 height 31
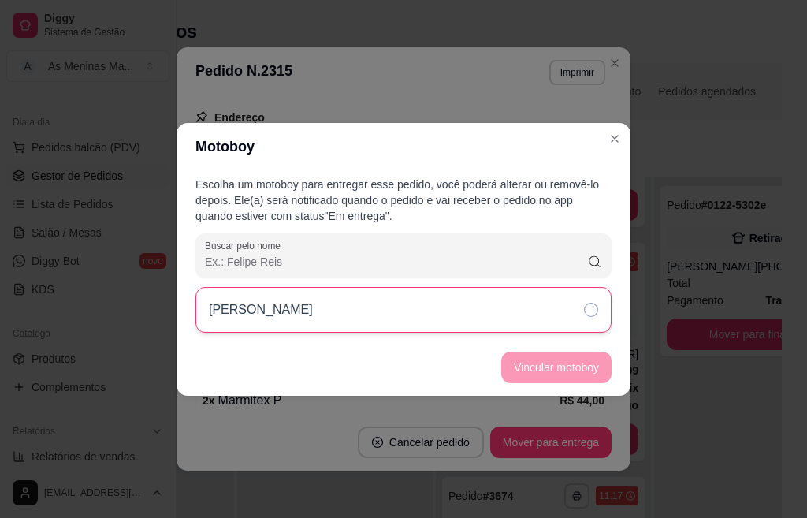
click at [583, 302] on div "[PERSON_NAME]" at bounding box center [404, 310] width 416 height 46
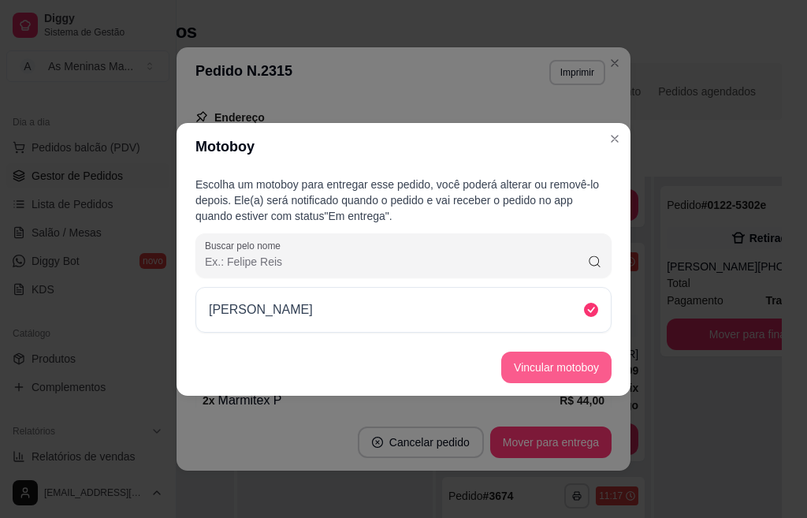
click at [572, 369] on button "Vincular motoboy" at bounding box center [556, 368] width 110 height 32
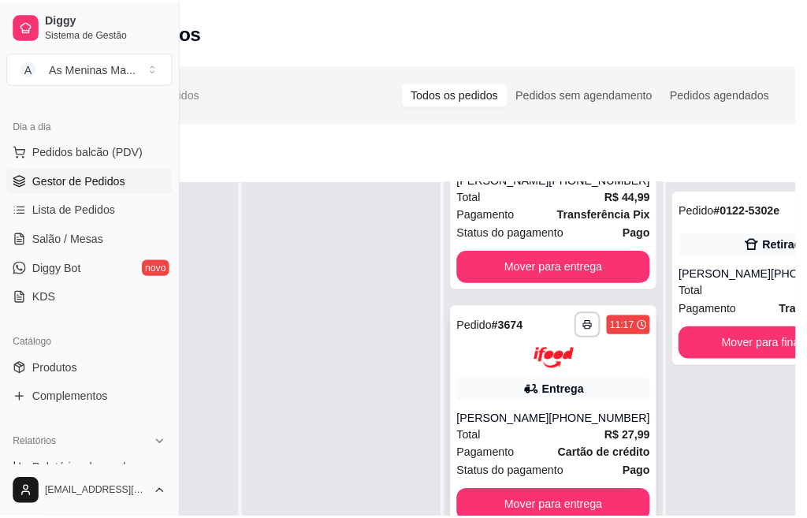
scroll to position [552, 0]
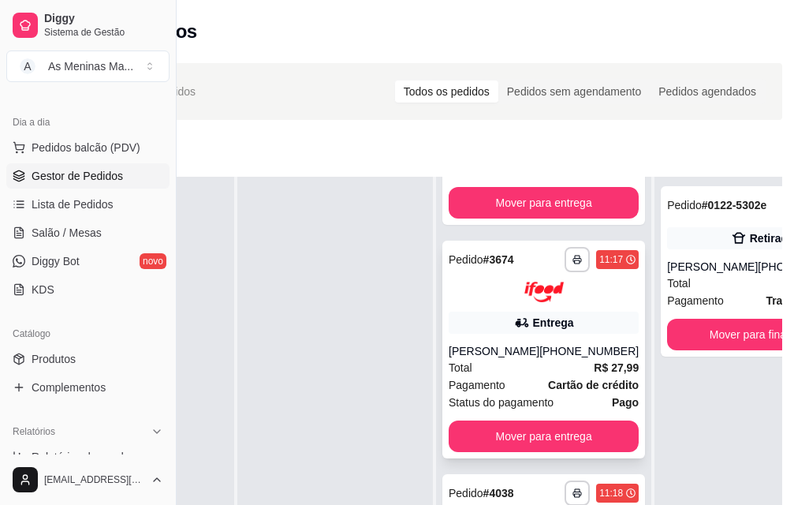
click at [559, 343] on div "[PHONE_NUMBER]" at bounding box center [588, 351] width 99 height 16
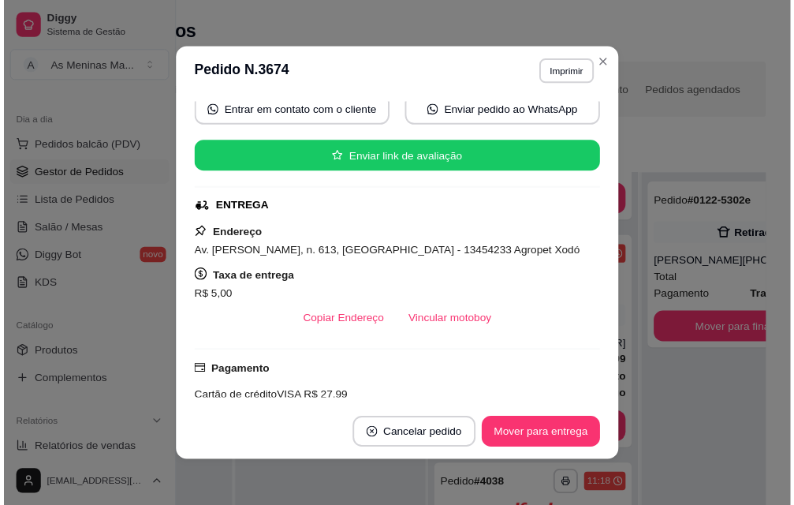
scroll to position [237, 0]
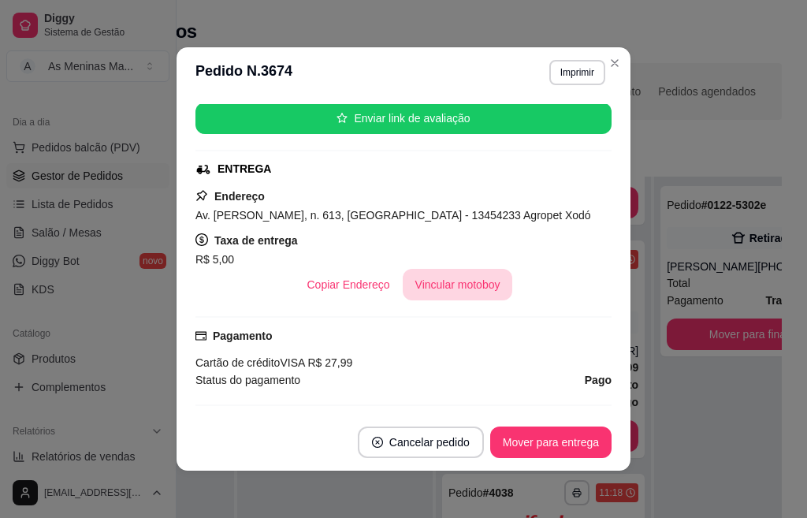
click at [451, 286] on button "Vincular motoboy" at bounding box center [458, 285] width 110 height 32
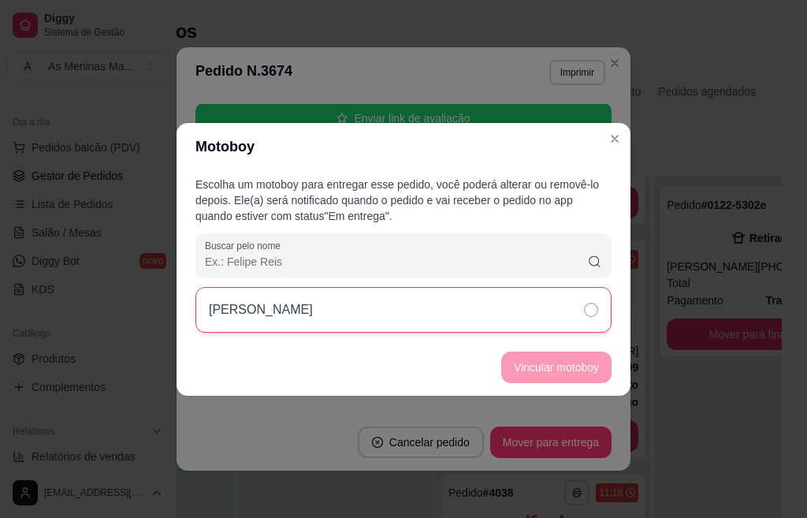
click at [568, 317] on div "[PERSON_NAME]" at bounding box center [404, 310] width 416 height 46
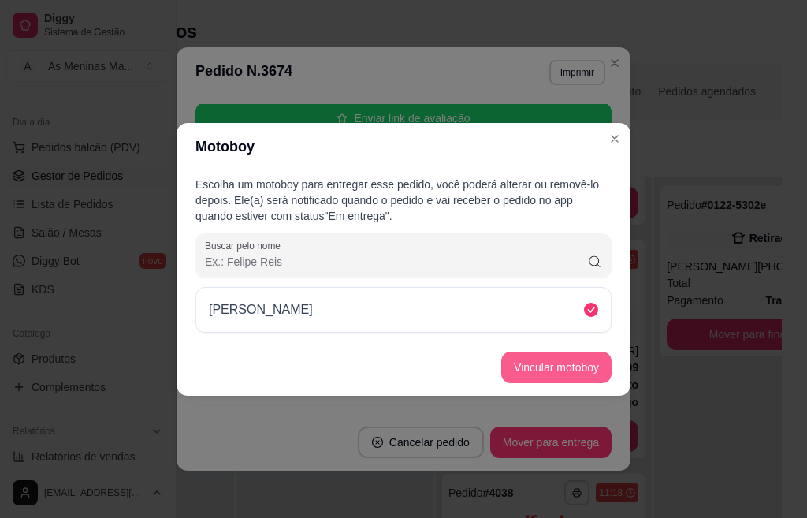
click at [568, 368] on button "Vincular motoboy" at bounding box center [556, 368] width 110 height 32
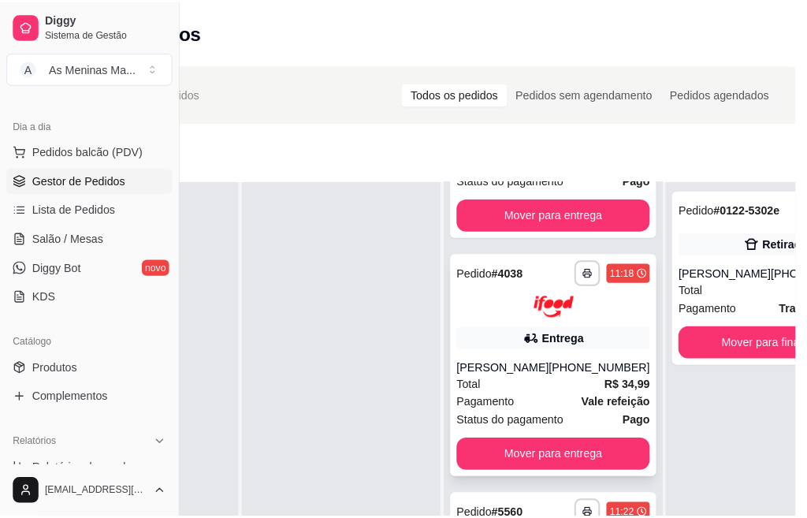
scroll to position [788, 0]
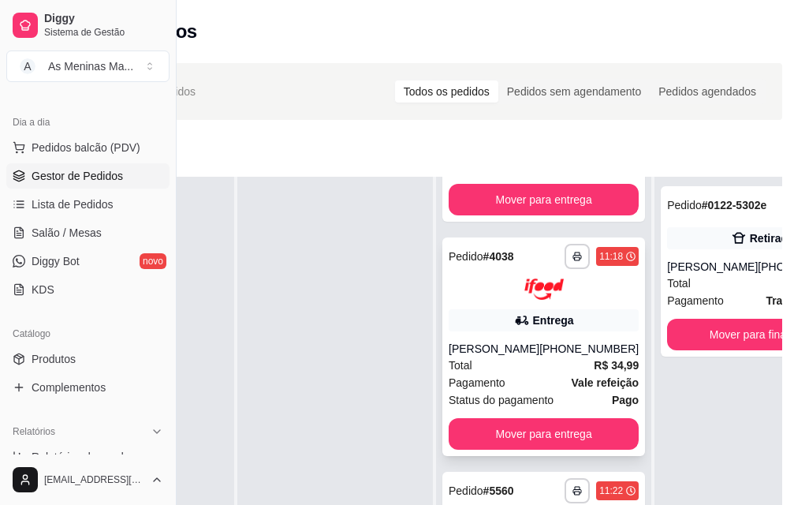
click at [543, 307] on div "**********" at bounding box center [543, 346] width 203 height 218
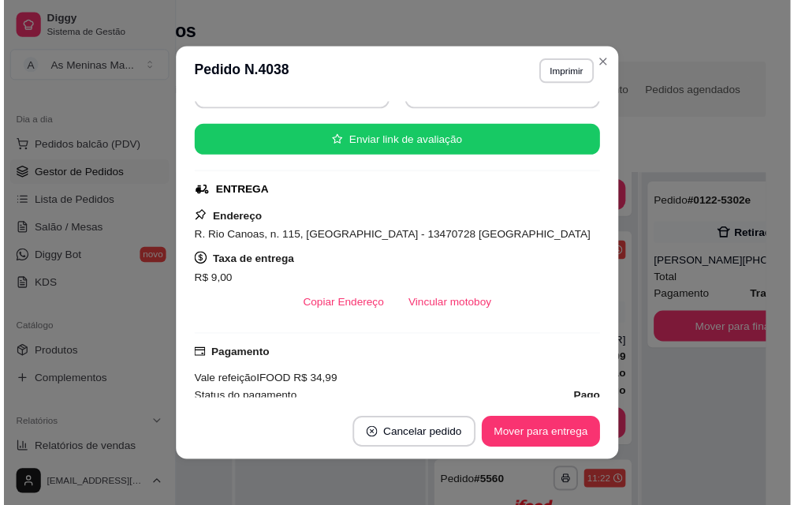
scroll to position [315, 0]
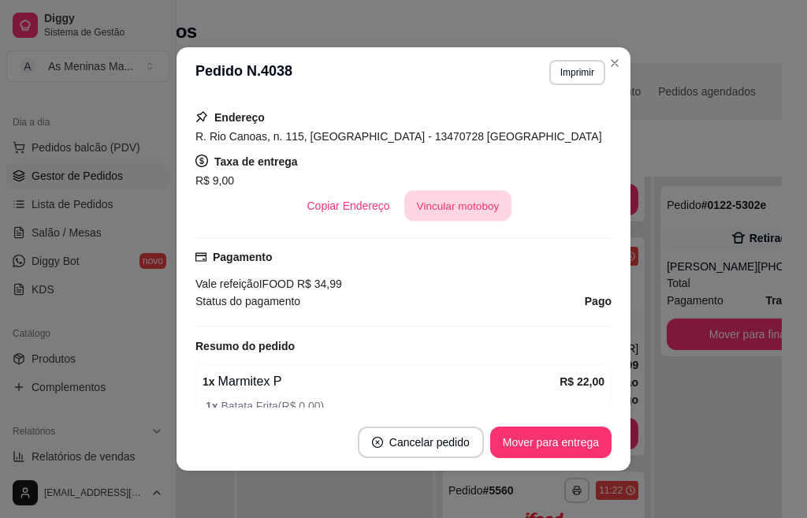
click at [445, 209] on button "Vincular motoboy" at bounding box center [457, 206] width 107 height 31
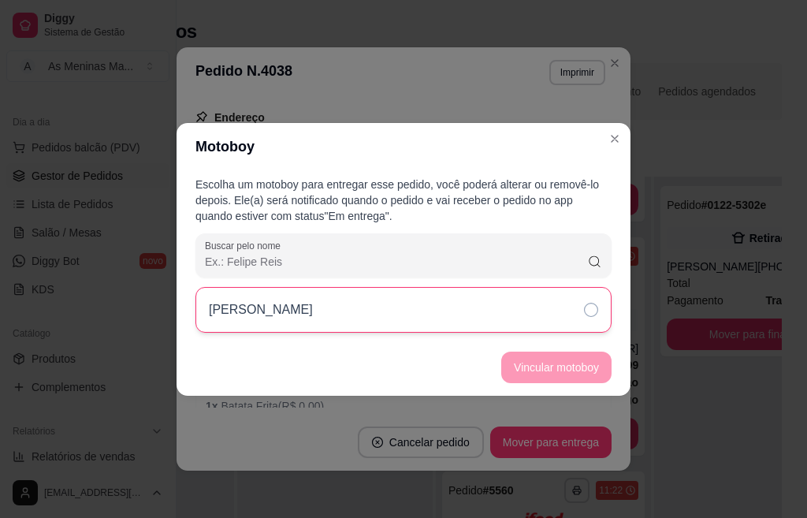
drag, startPoint x: 469, startPoint y: 312, endPoint x: 483, endPoint y: 323, distance: 18.0
click at [468, 313] on div "[PERSON_NAME]" at bounding box center [404, 310] width 416 height 46
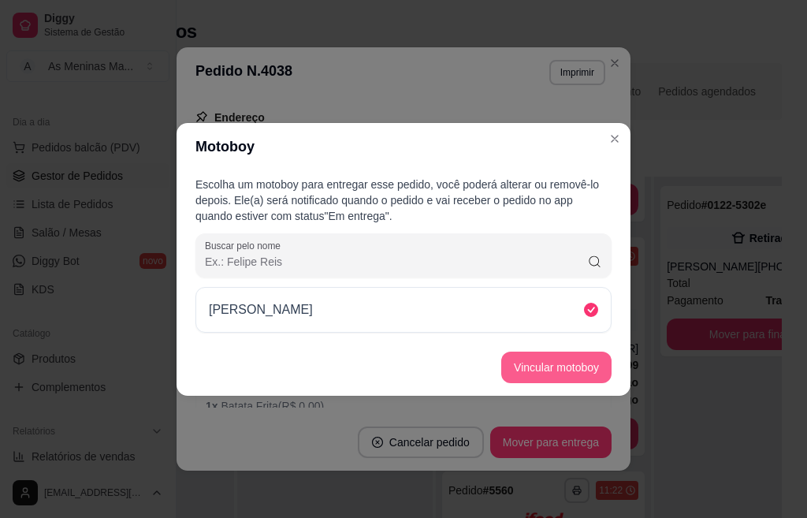
click at [551, 367] on button "Vincular motoboy" at bounding box center [556, 368] width 110 height 32
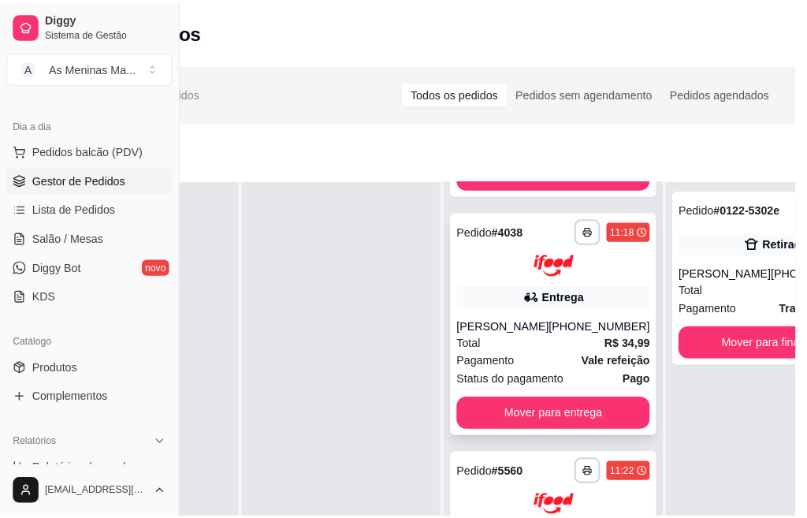
scroll to position [158, 163]
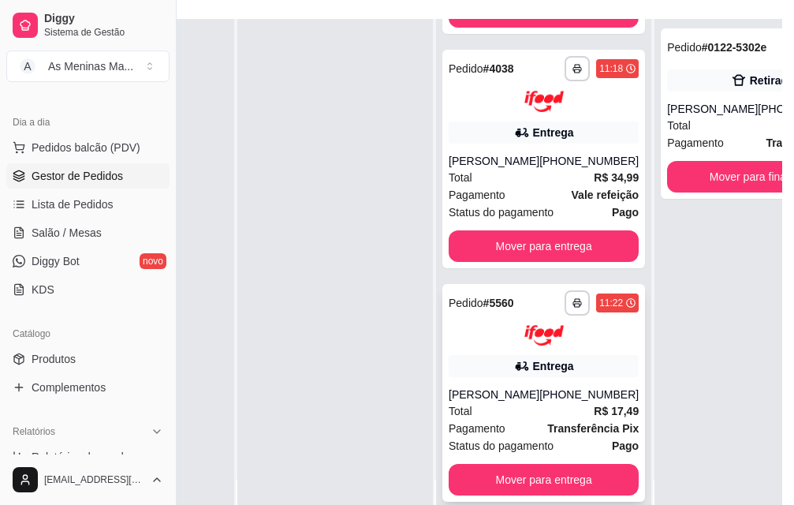
click at [506, 388] on div "[PERSON_NAME]" at bounding box center [494, 394] width 91 height 16
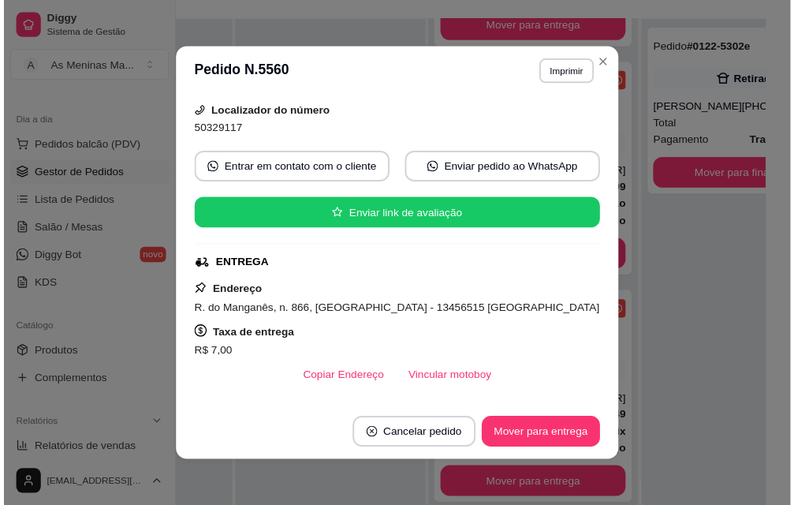
scroll to position [315, 0]
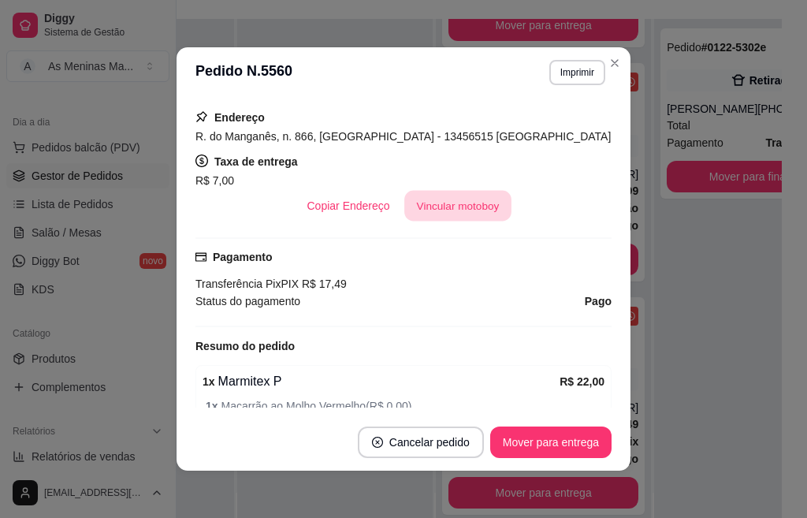
click at [457, 209] on button "Vincular motoboy" at bounding box center [457, 206] width 107 height 31
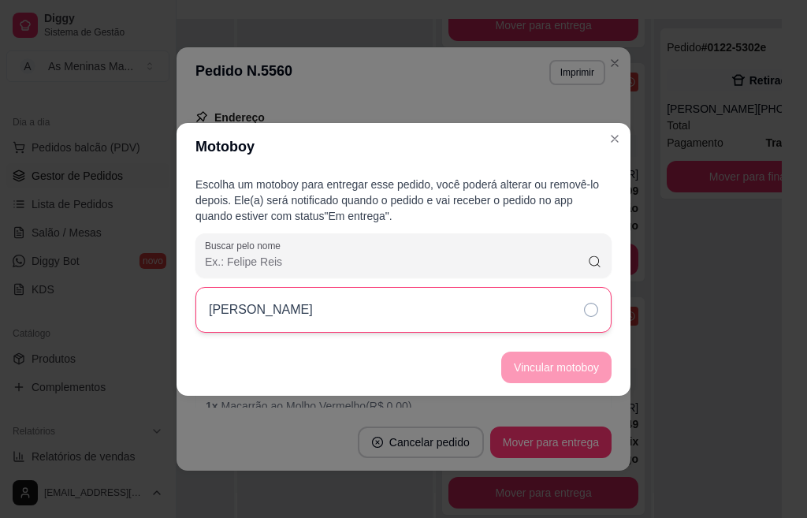
click at [557, 316] on div "[PERSON_NAME]" at bounding box center [404, 310] width 416 height 46
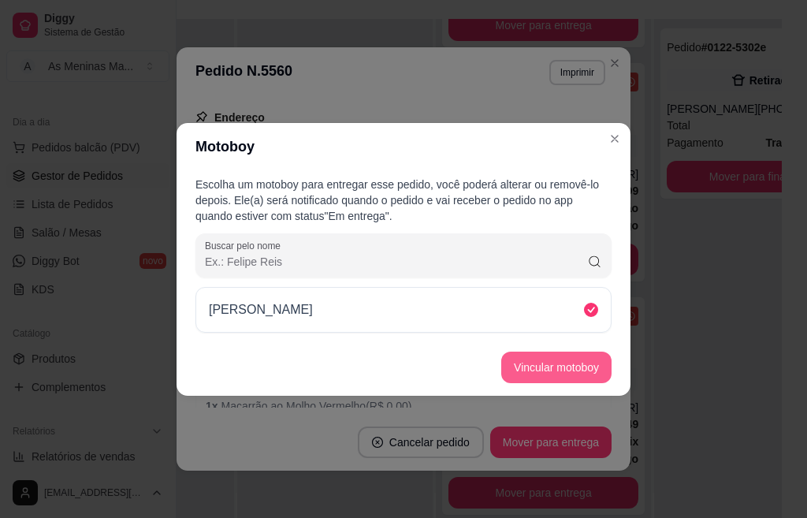
click at [550, 370] on button "Vincular motoboy" at bounding box center [556, 368] width 110 height 32
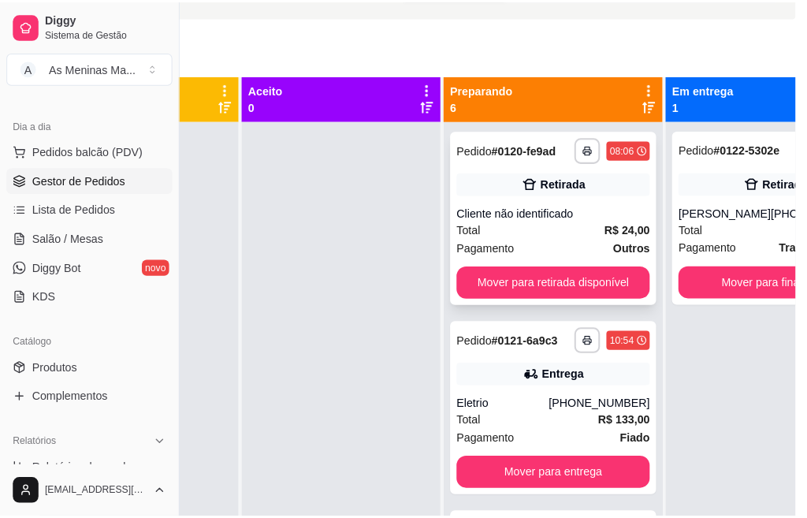
scroll to position [96, 163]
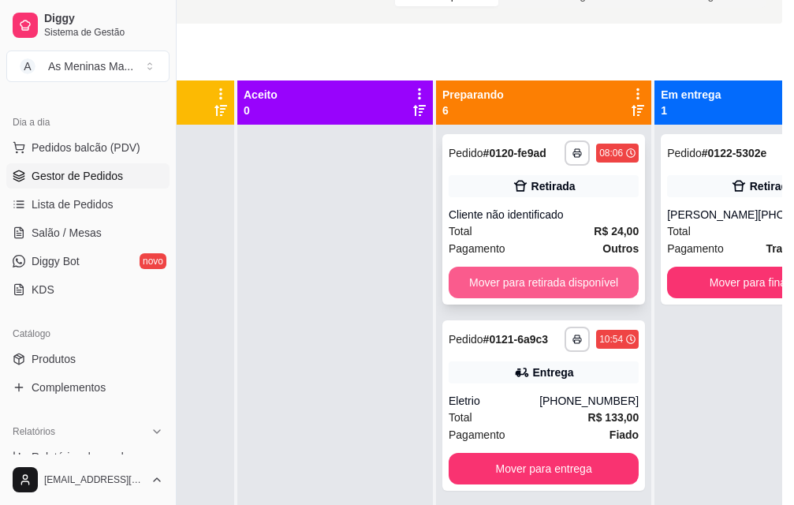
click at [520, 278] on button "Mover para retirada disponível" at bounding box center [544, 282] width 190 height 32
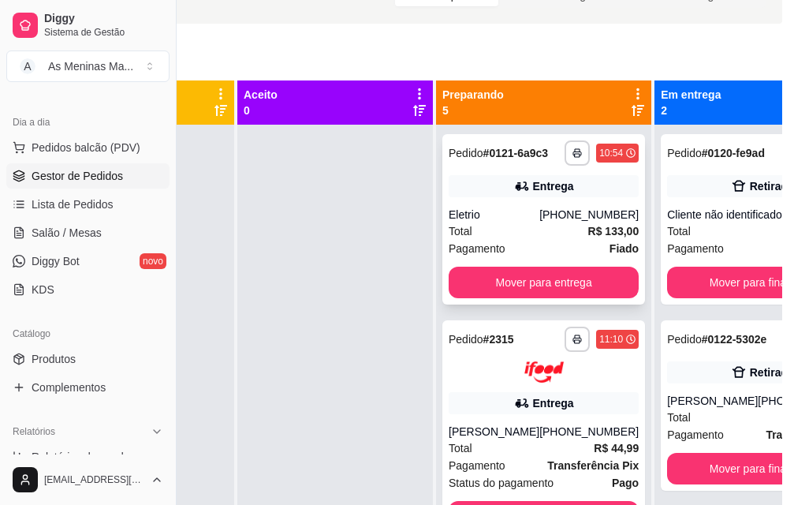
click at [543, 222] on div "[PHONE_NUMBER]" at bounding box center [588, 215] width 99 height 16
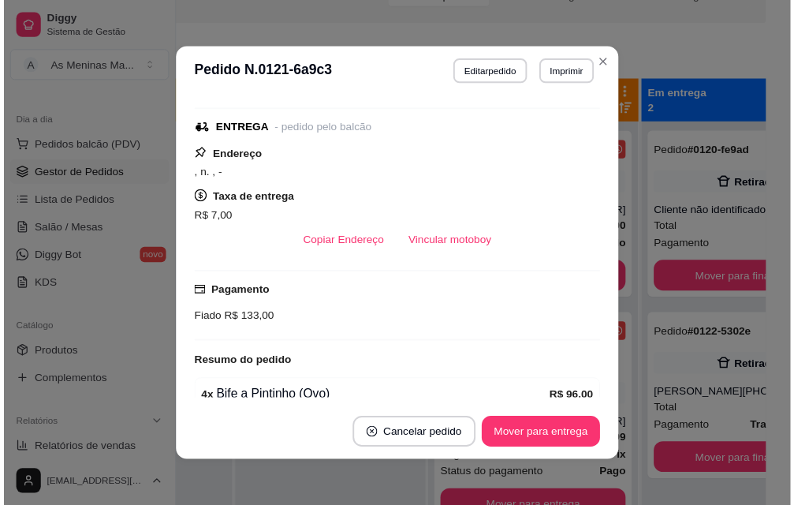
scroll to position [330, 0]
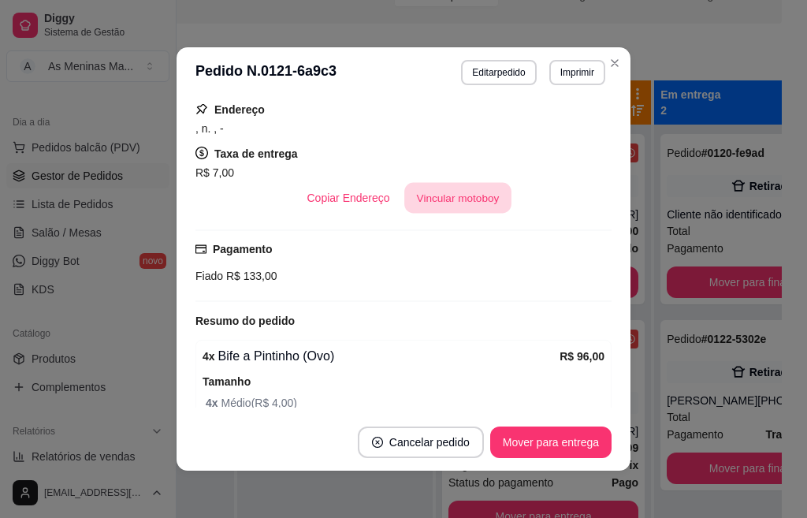
click at [471, 214] on button "Vincular motoboy" at bounding box center [457, 198] width 107 height 31
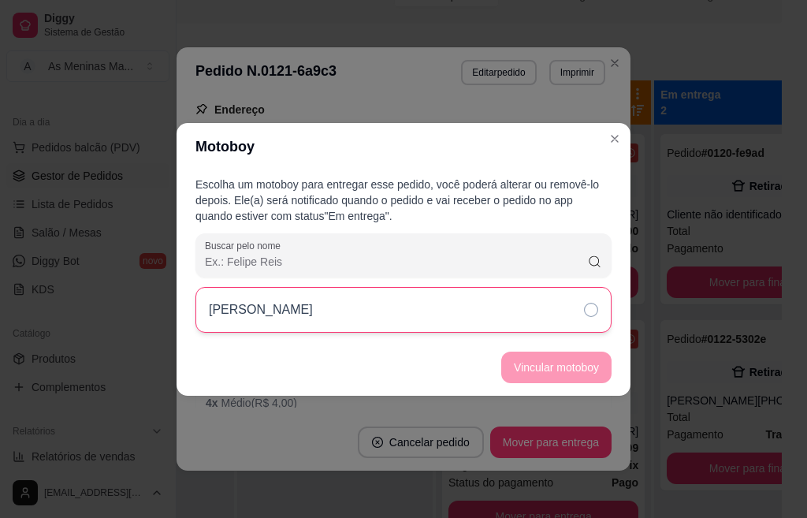
click at [473, 300] on div "[PERSON_NAME]" at bounding box center [404, 310] width 416 height 46
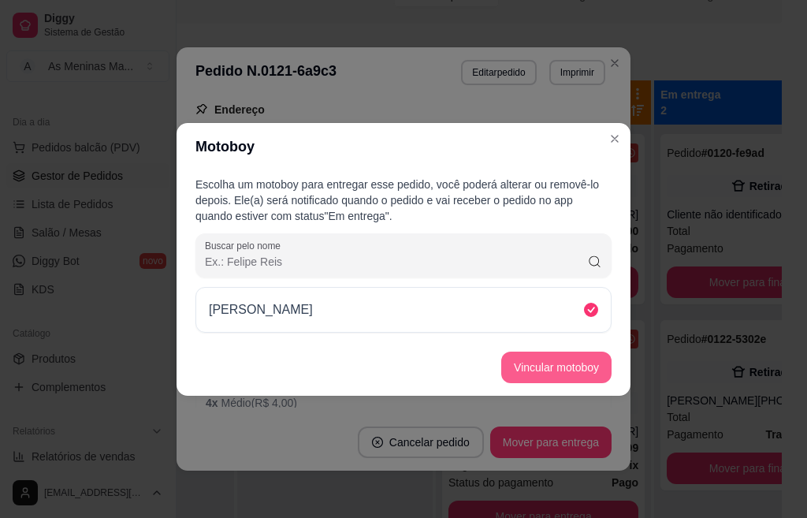
click at [534, 364] on button "Vincular motoboy" at bounding box center [556, 368] width 110 height 32
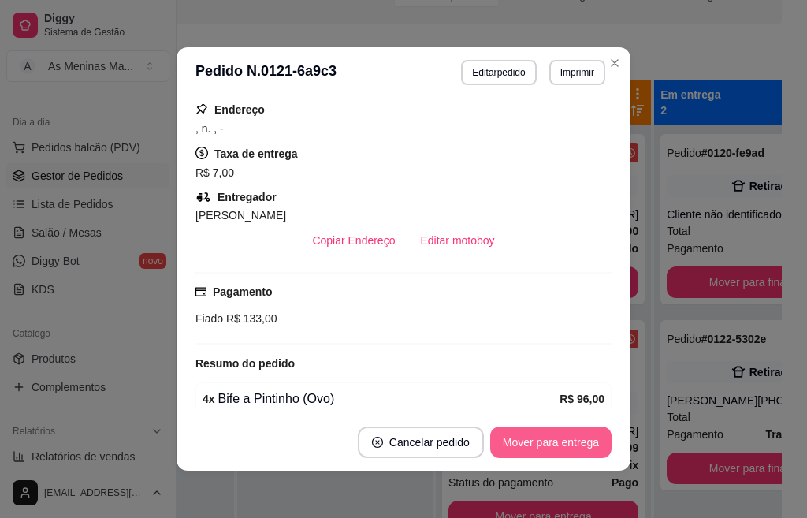
click at [526, 438] on button "Mover para entrega" at bounding box center [550, 443] width 121 height 32
